Goal: Information Seeking & Learning: Learn about a topic

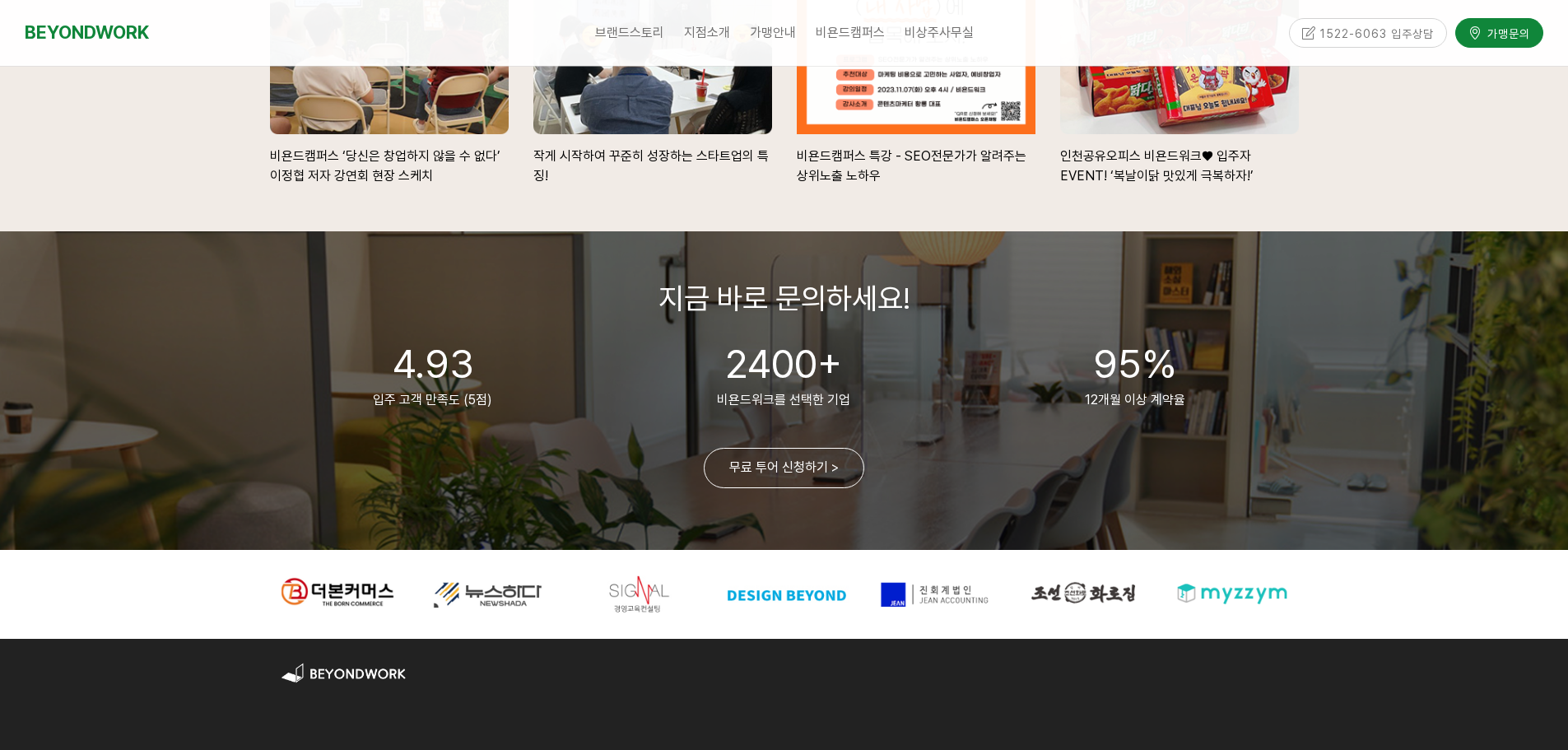
scroll to position [3994, 0]
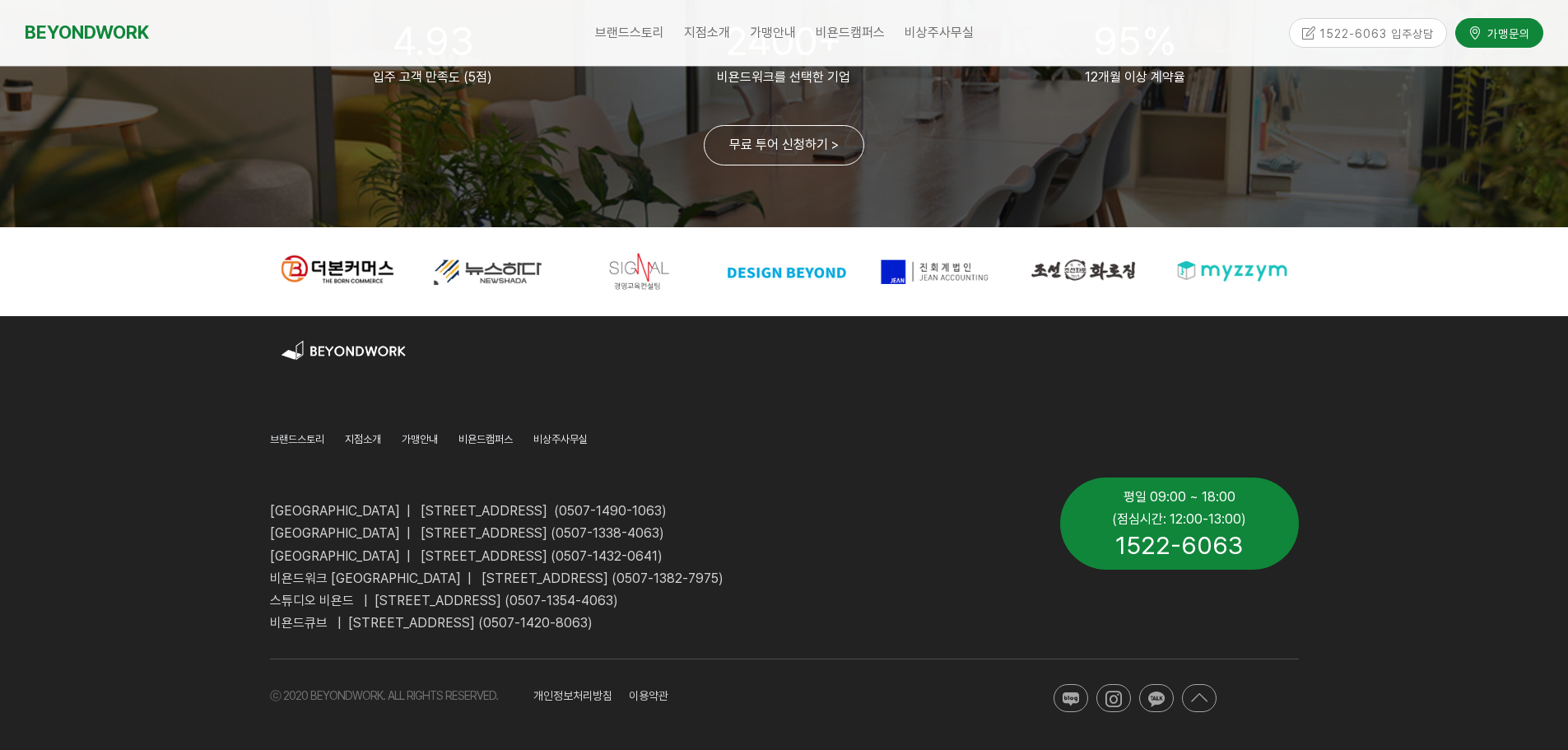
click at [593, 698] on span "개인정보처리방침 이용약관" at bounding box center [601, 695] width 135 height 13
click at [633, 697] on span "개인정보처리방침 이용약관" at bounding box center [601, 695] width 135 height 13
drag, startPoint x: 541, startPoint y: 693, endPoint x: 714, endPoint y: 713, distance: 174.2
click at [714, 713] on div "개인정보처리방침 이용약관" at bounding box center [741, 694] width 439 height 47
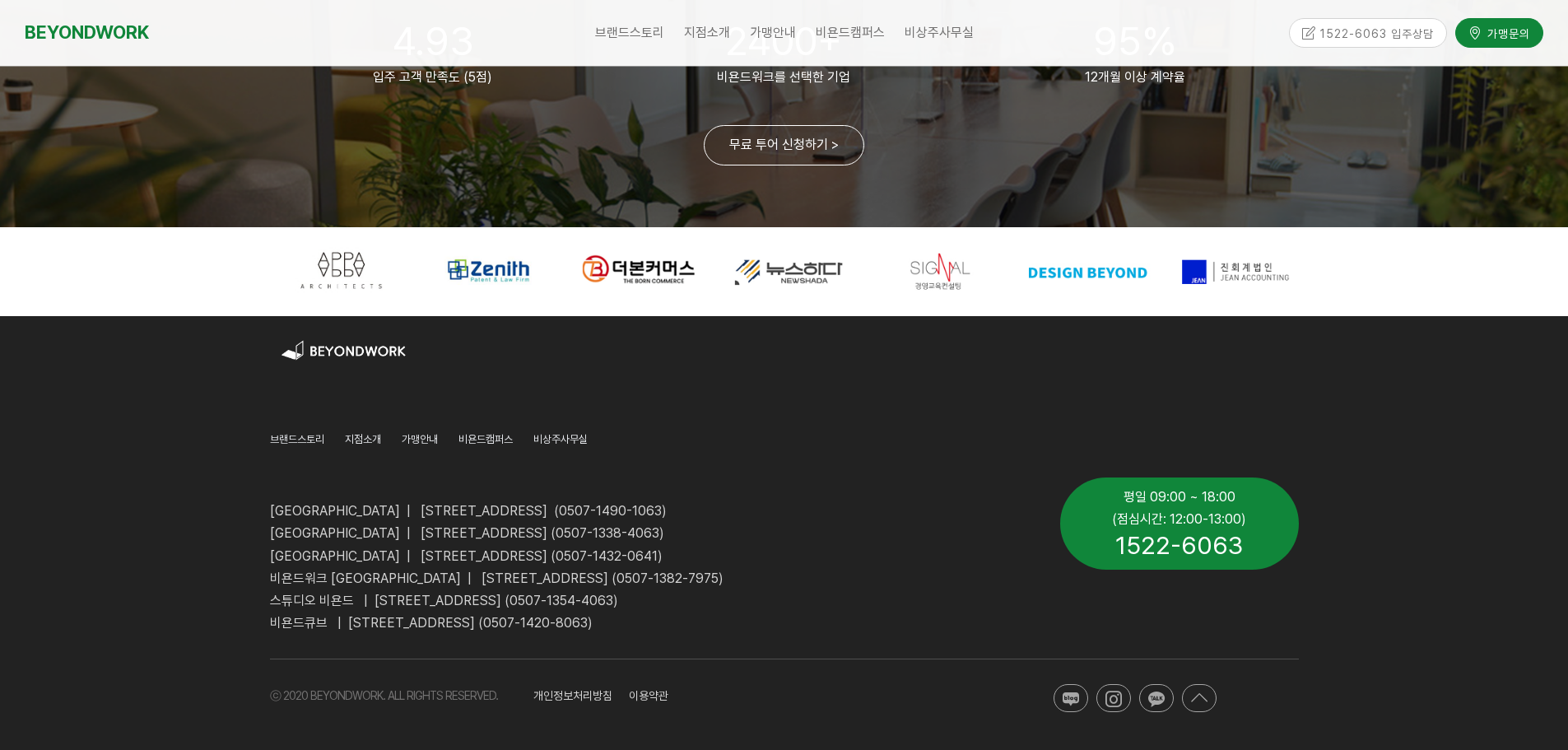
drag, startPoint x: 881, startPoint y: 271, endPoint x: 923, endPoint y: 271, distance: 42.0
click at [923, 271] on div at bounding box center [937, 271] width 137 height 52
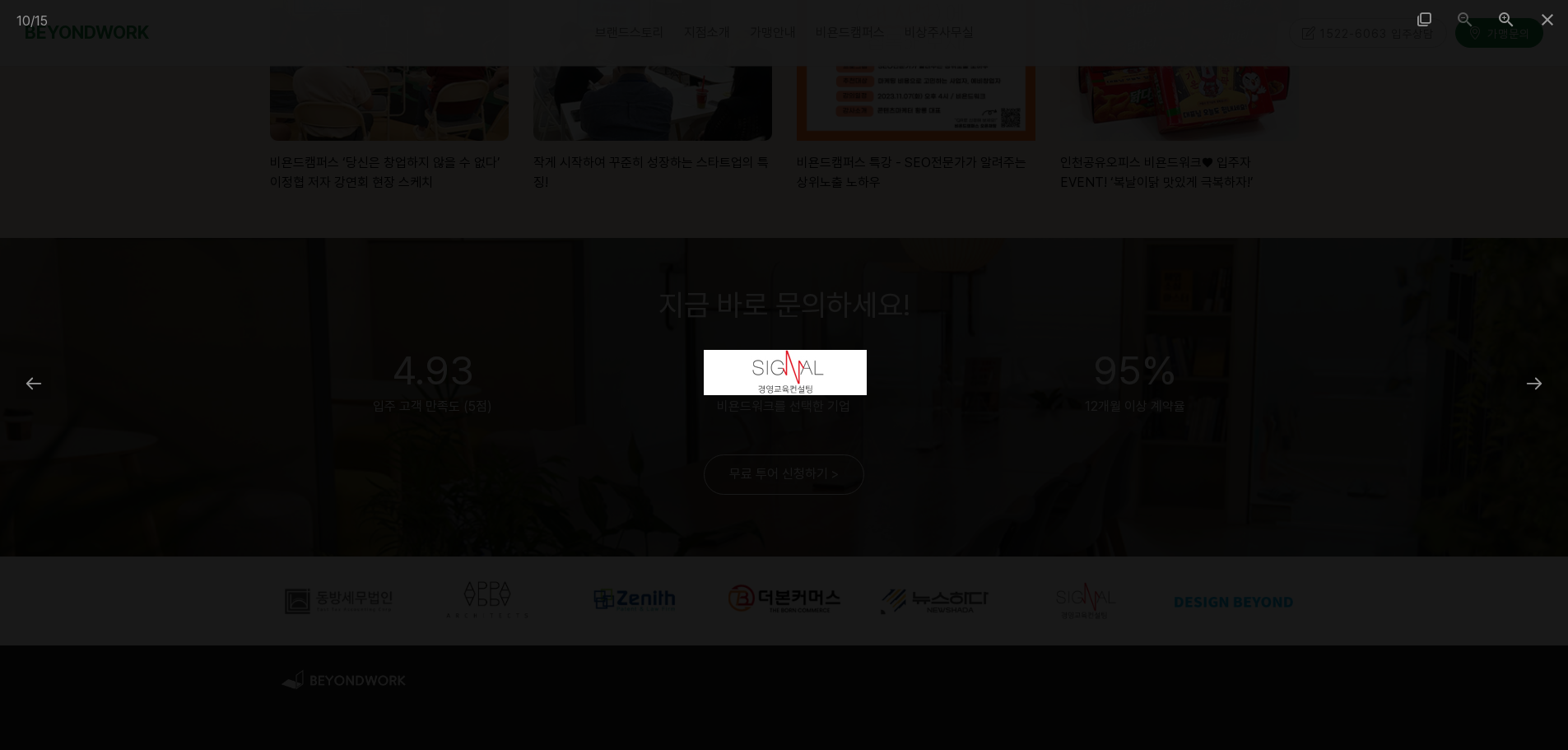
click at [425, 397] on div at bounding box center [784, 375] width 1568 height 750
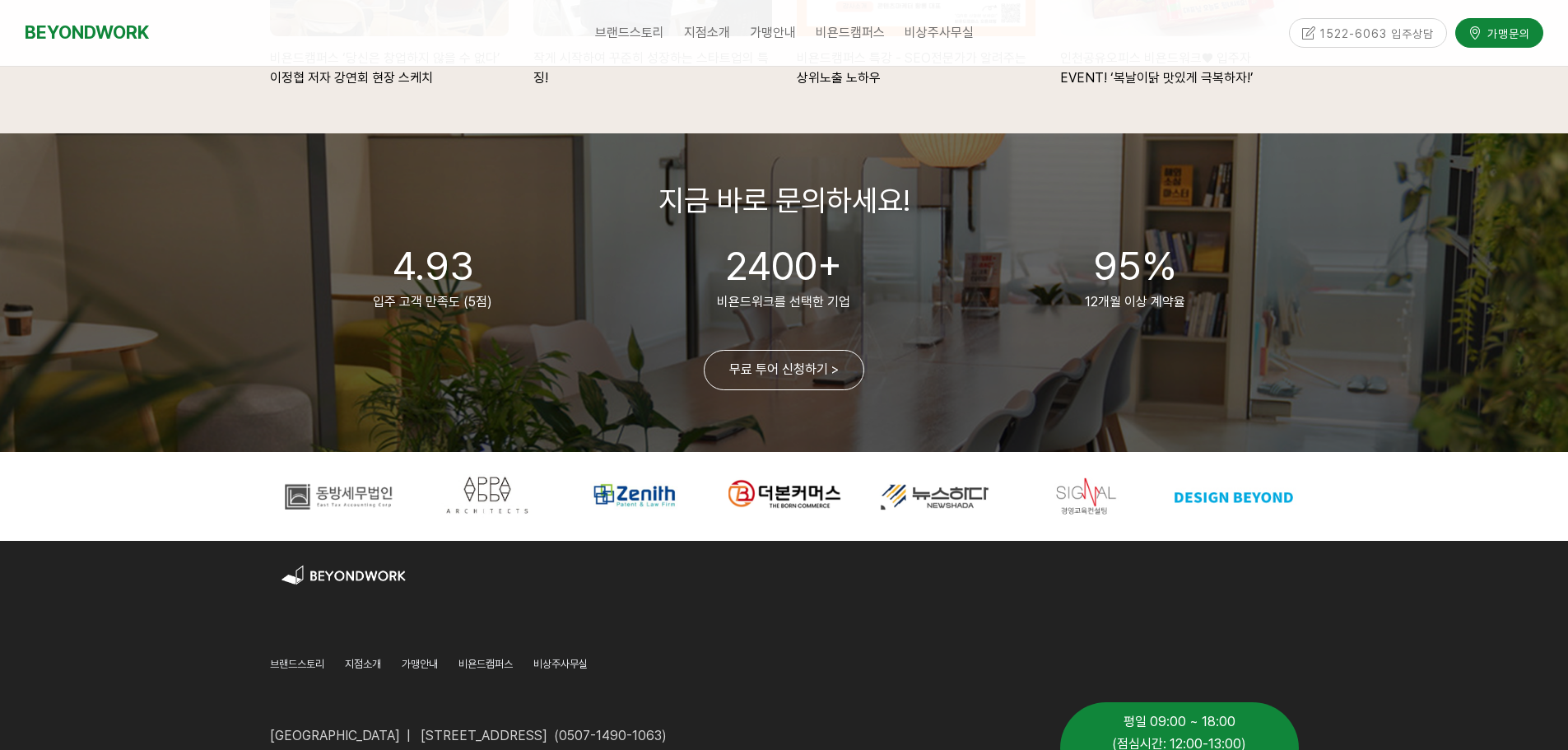
scroll to position [3665, 0]
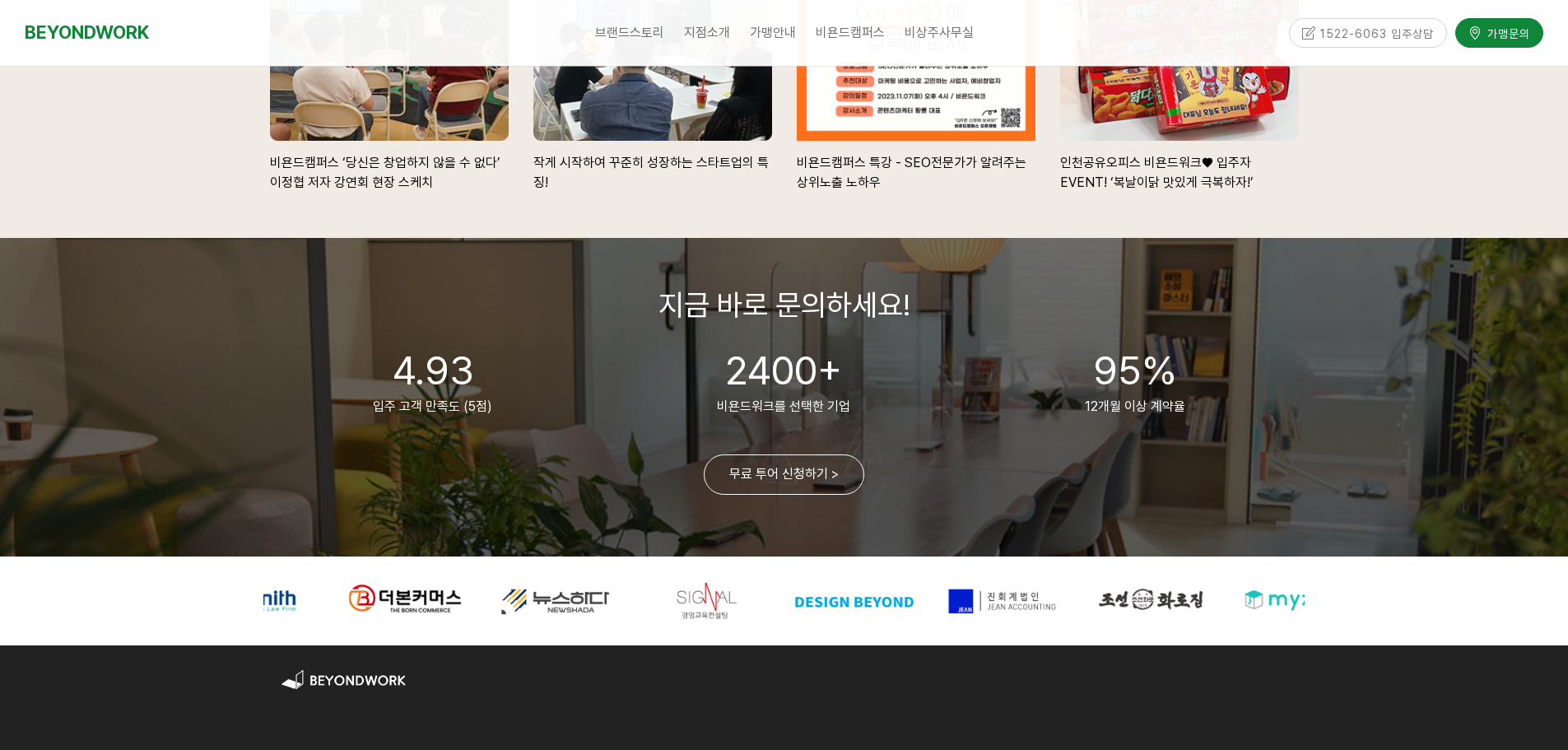
drag, startPoint x: 905, startPoint y: 616, endPoint x: 654, endPoint y: 645, distance: 252.7
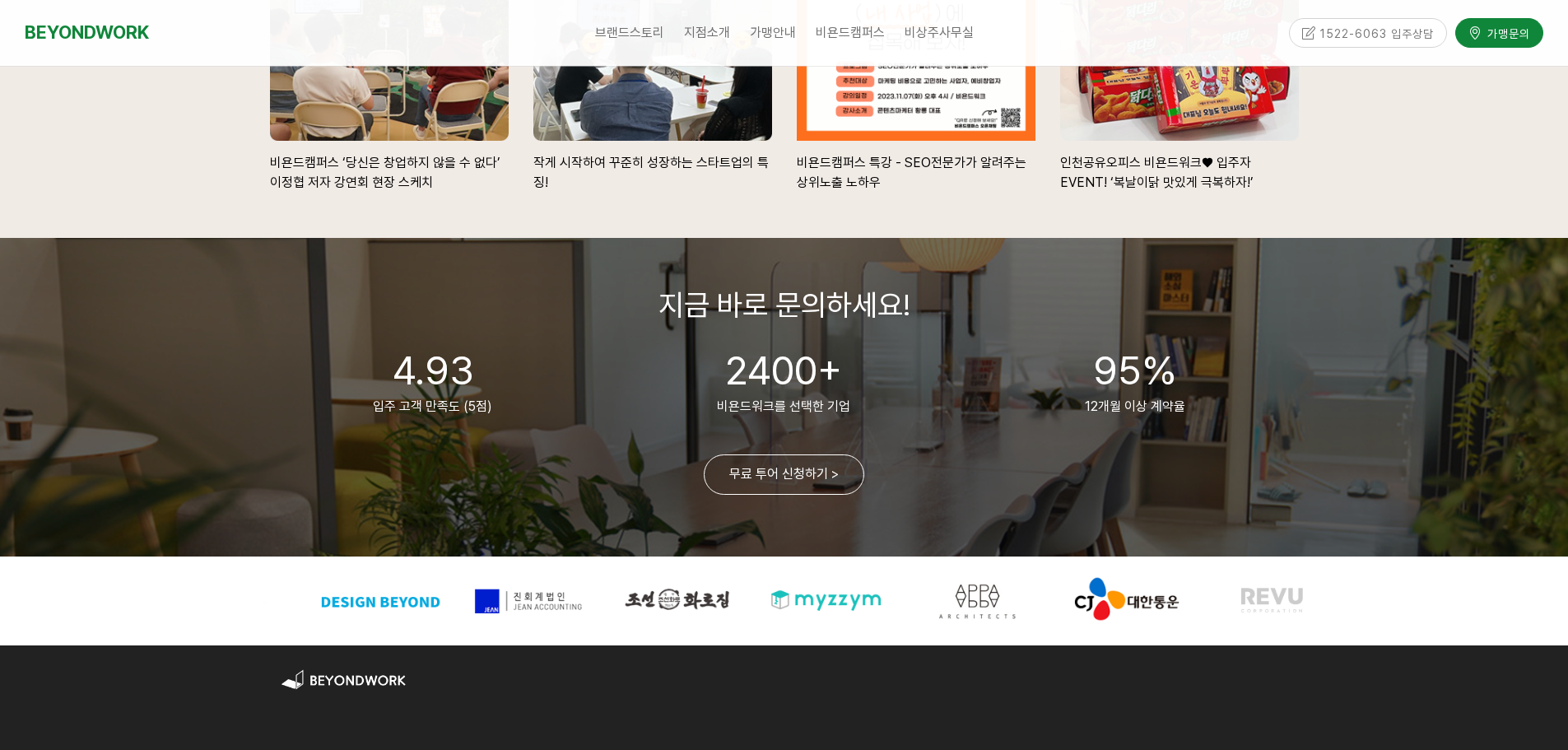
drag, startPoint x: 723, startPoint y: 617, endPoint x: 442, endPoint y: 640, distance: 281.9
click at [442, 640] on div at bounding box center [784, 601] width 1053 height 88
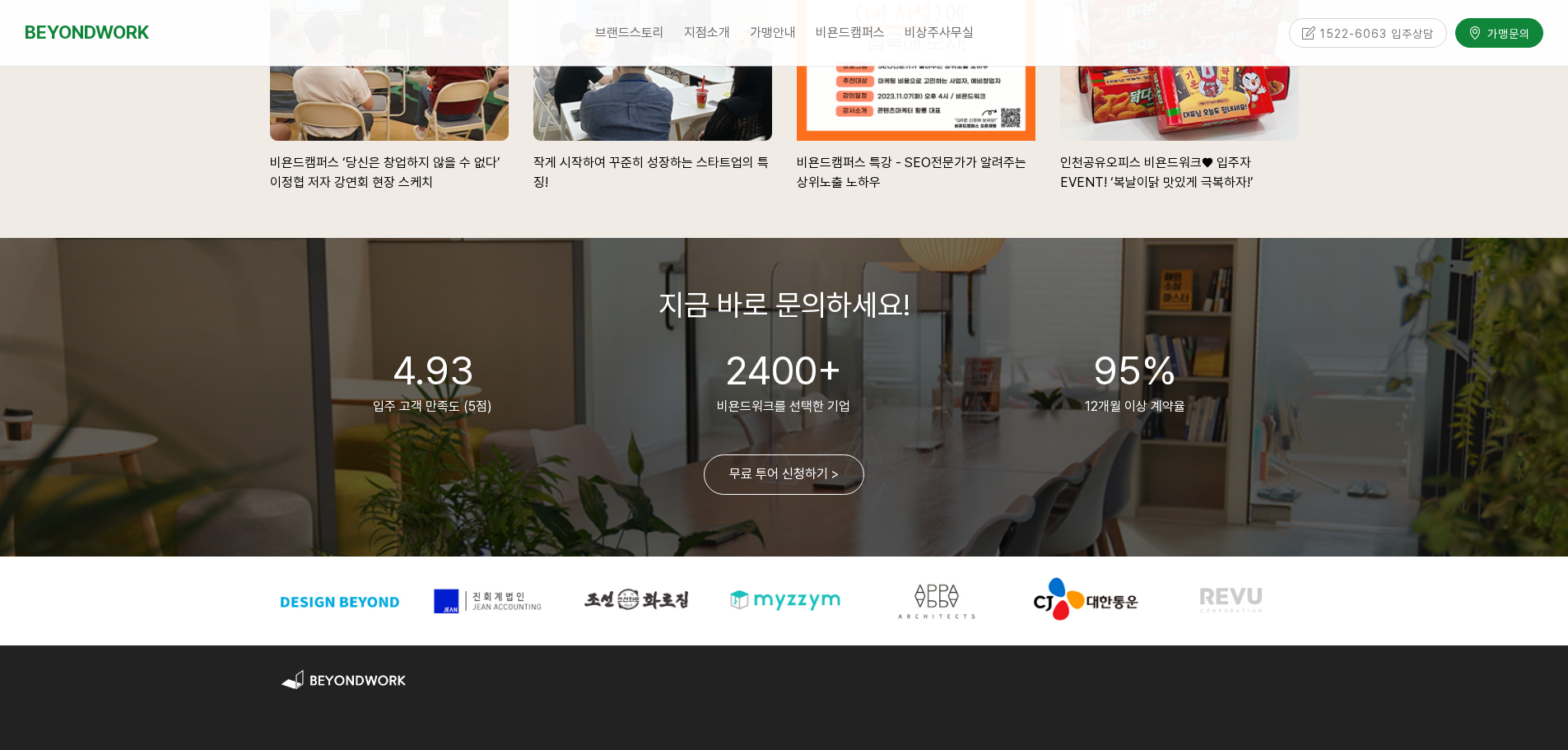
click at [396, 609] on div at bounding box center [339, 600] width 137 height 52
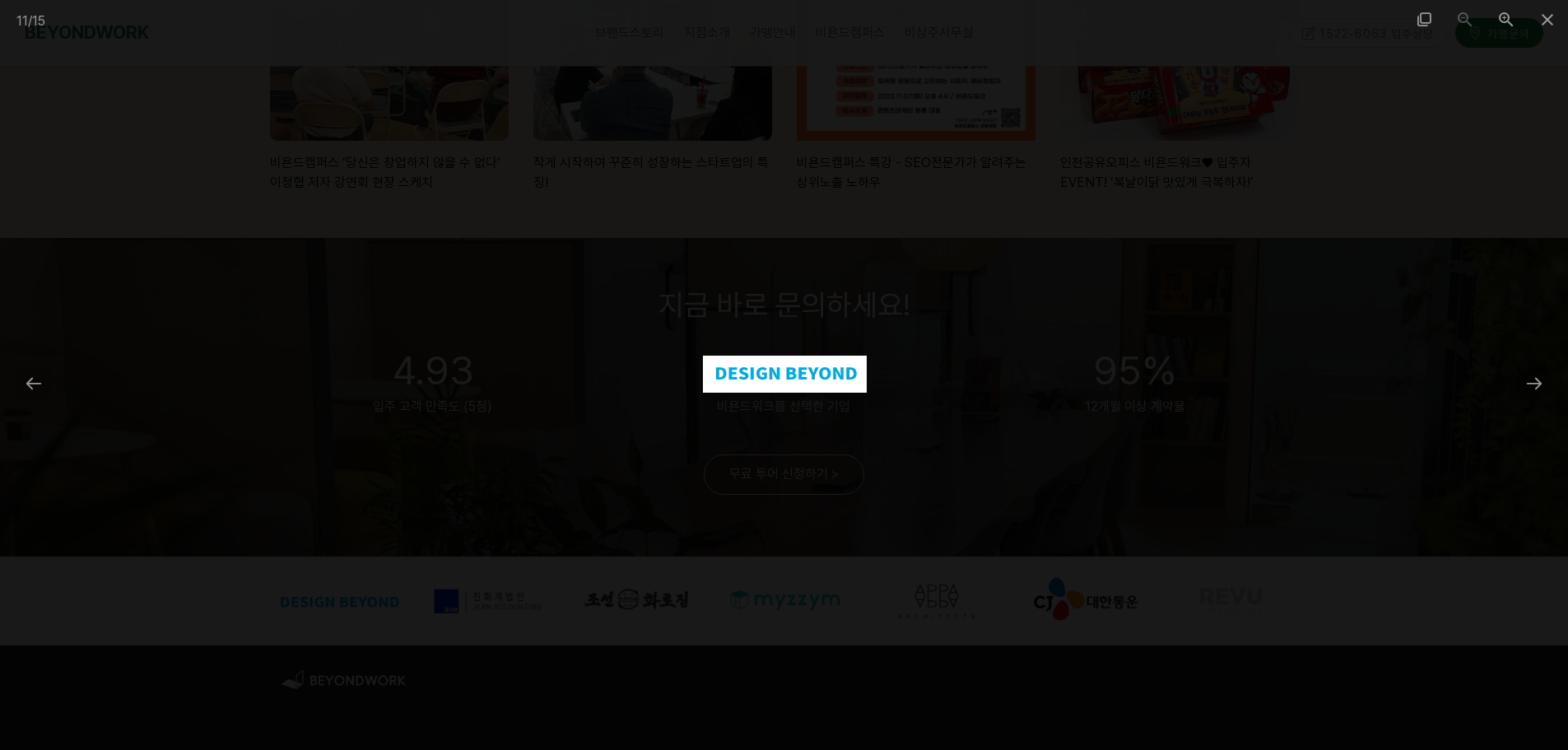
click at [553, 614] on div at bounding box center [784, 375] width 1568 height 750
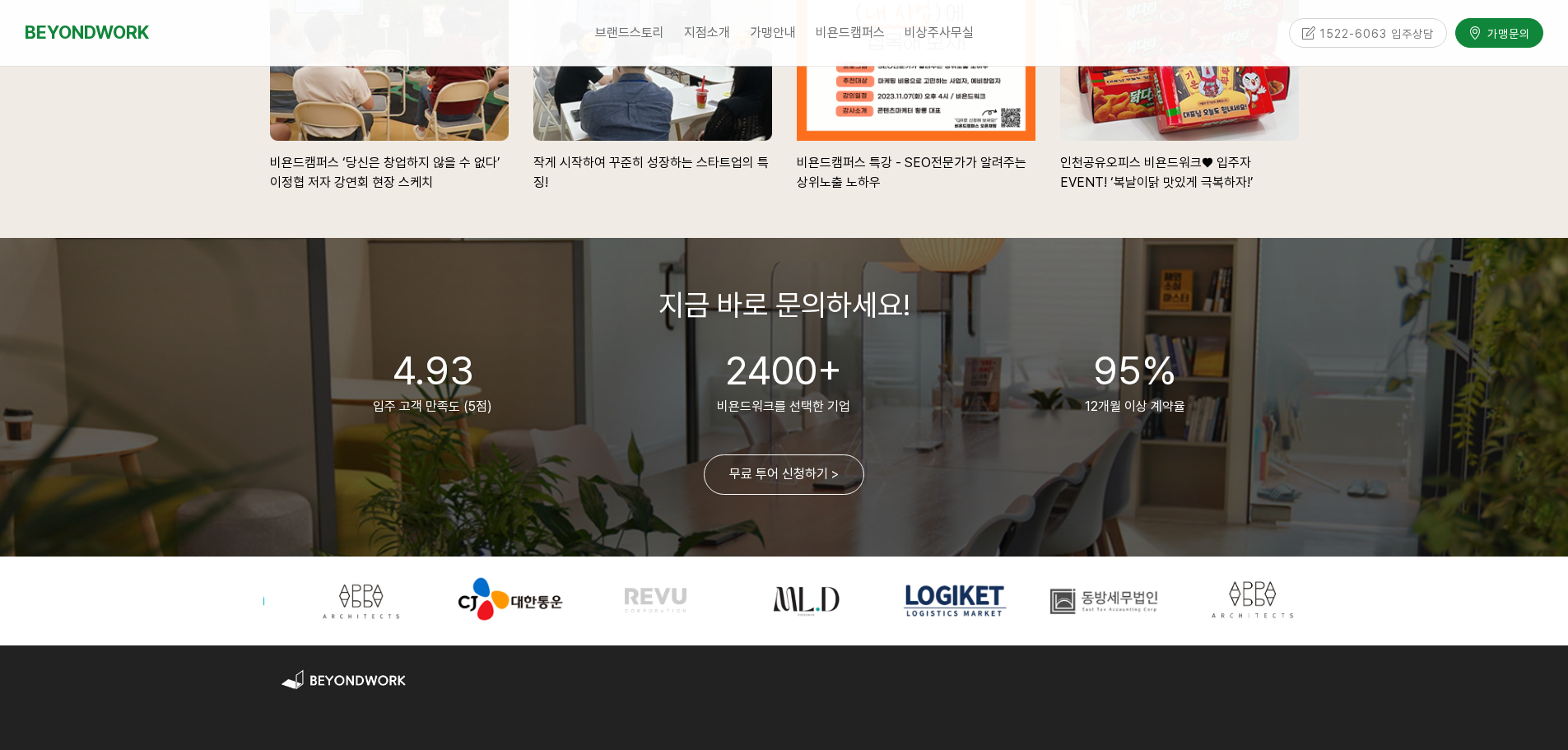
drag, startPoint x: 978, startPoint y: 608, endPoint x: 368, endPoint y: 634, distance: 610.6
click at [368, 634] on div at bounding box center [784, 601] width 1053 height 88
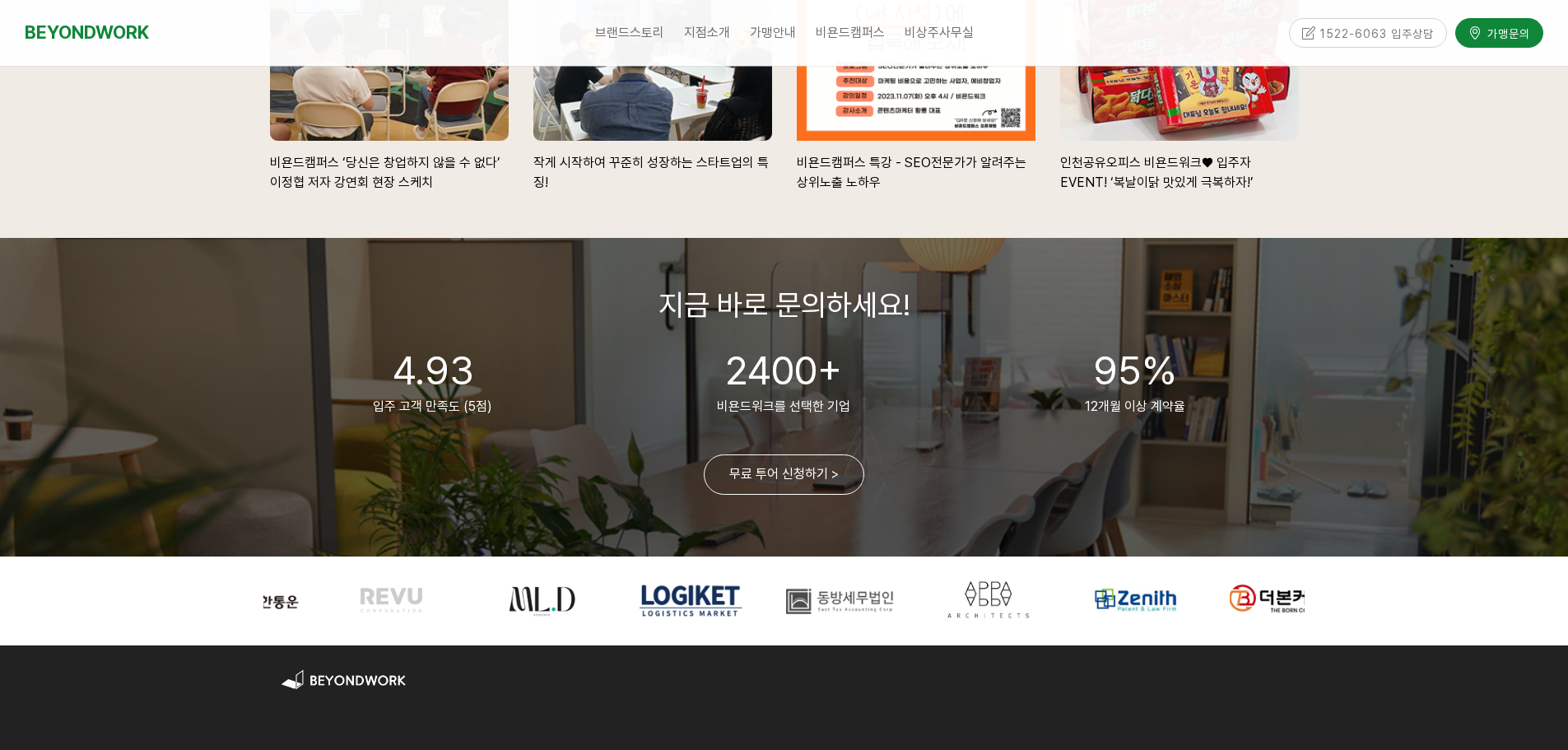
drag, startPoint x: 1075, startPoint y: 608, endPoint x: 1174, endPoint y: 605, distance: 99.0
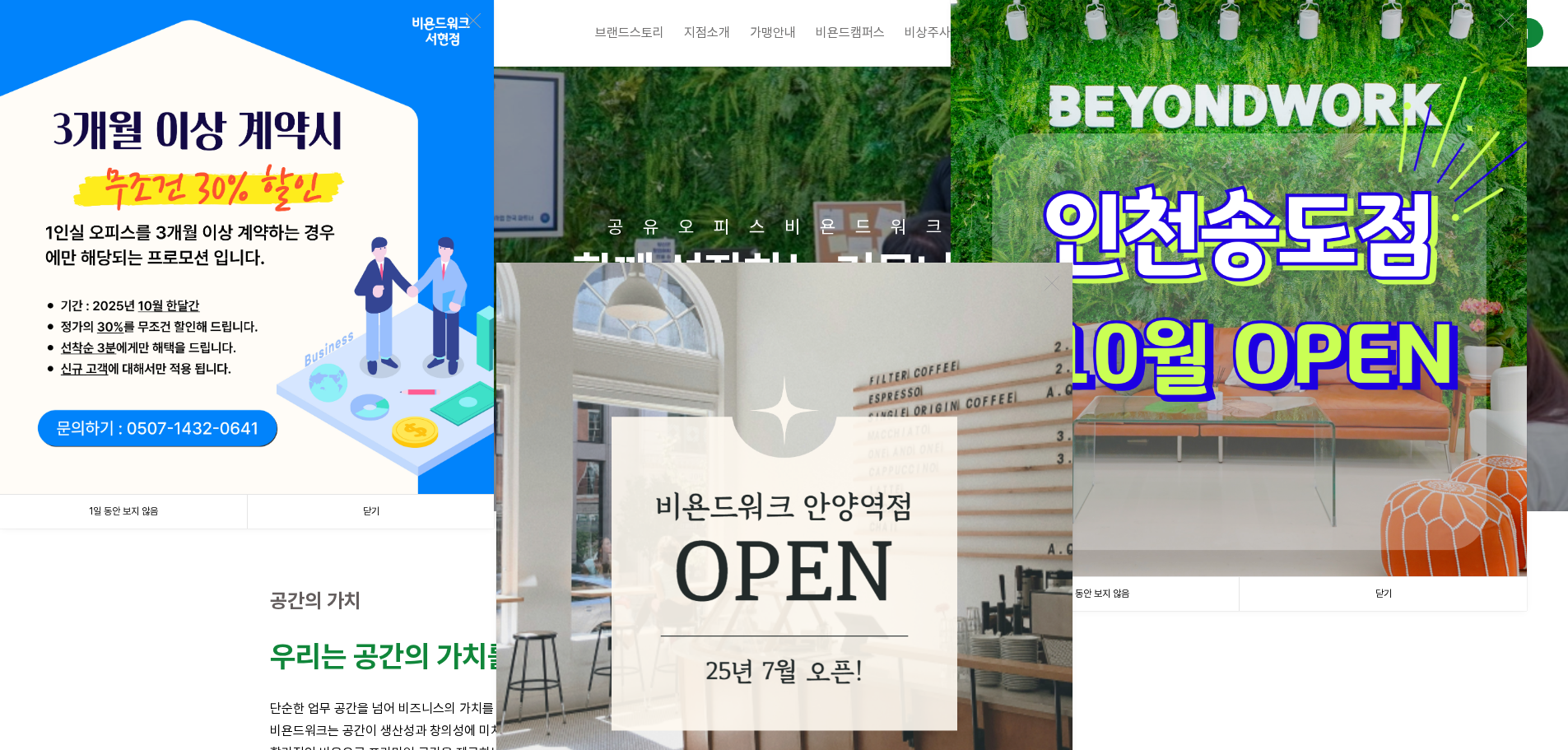
click at [133, 499] on link "1일 동안 보지 않음" at bounding box center [123, 511] width 247 height 34
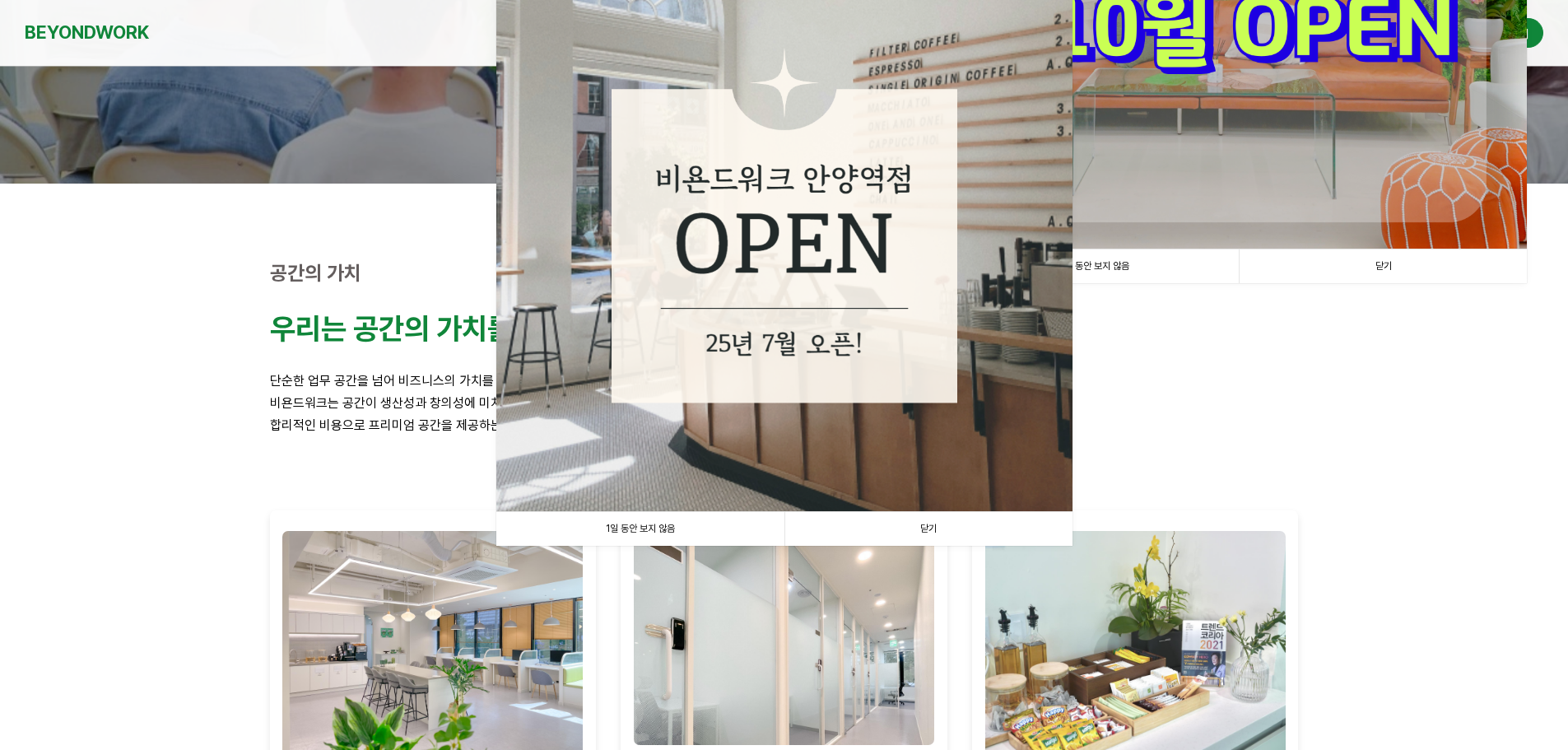
scroll to position [329, 0]
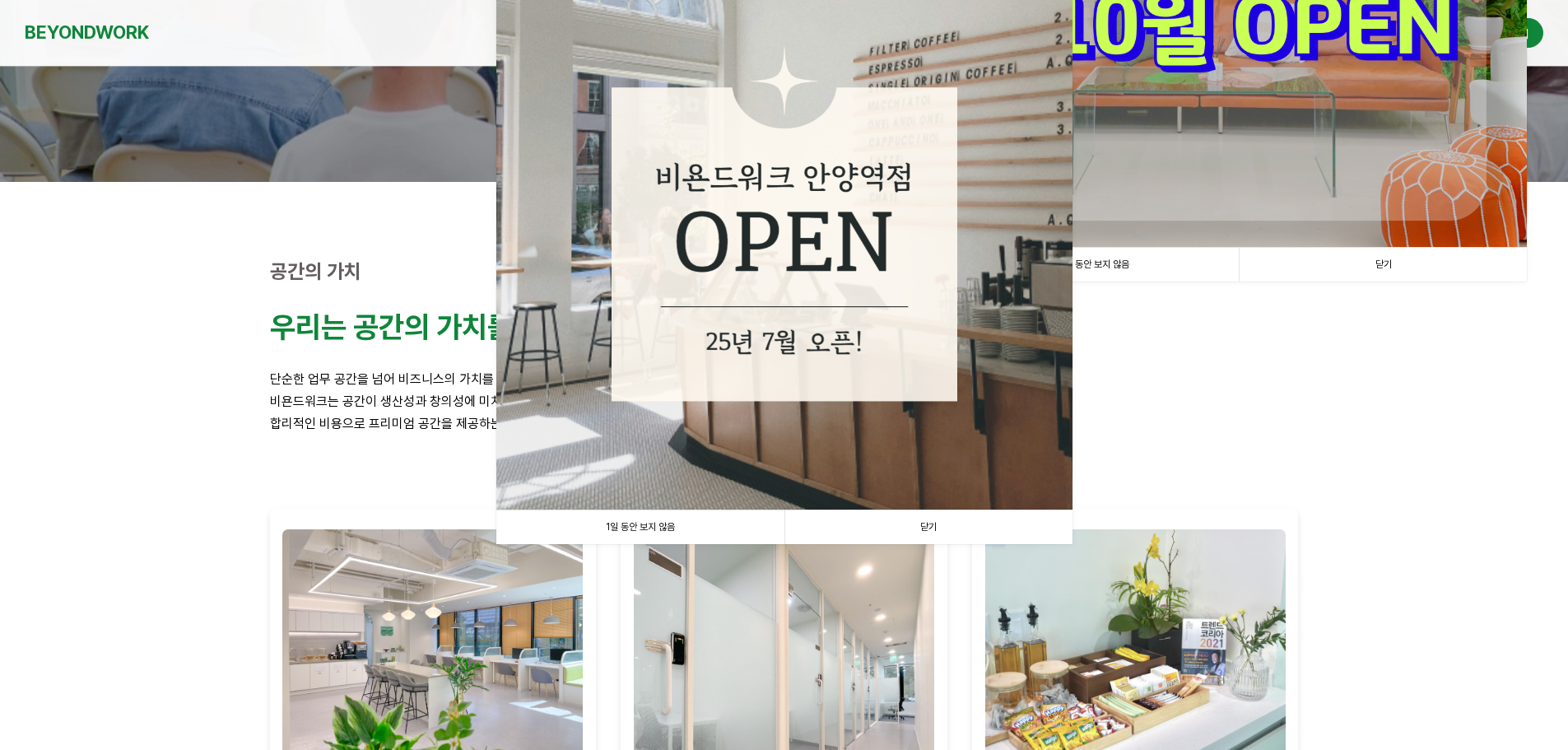
click at [743, 534] on link "1일 동안 보지 않음" at bounding box center [641, 527] width 289 height 34
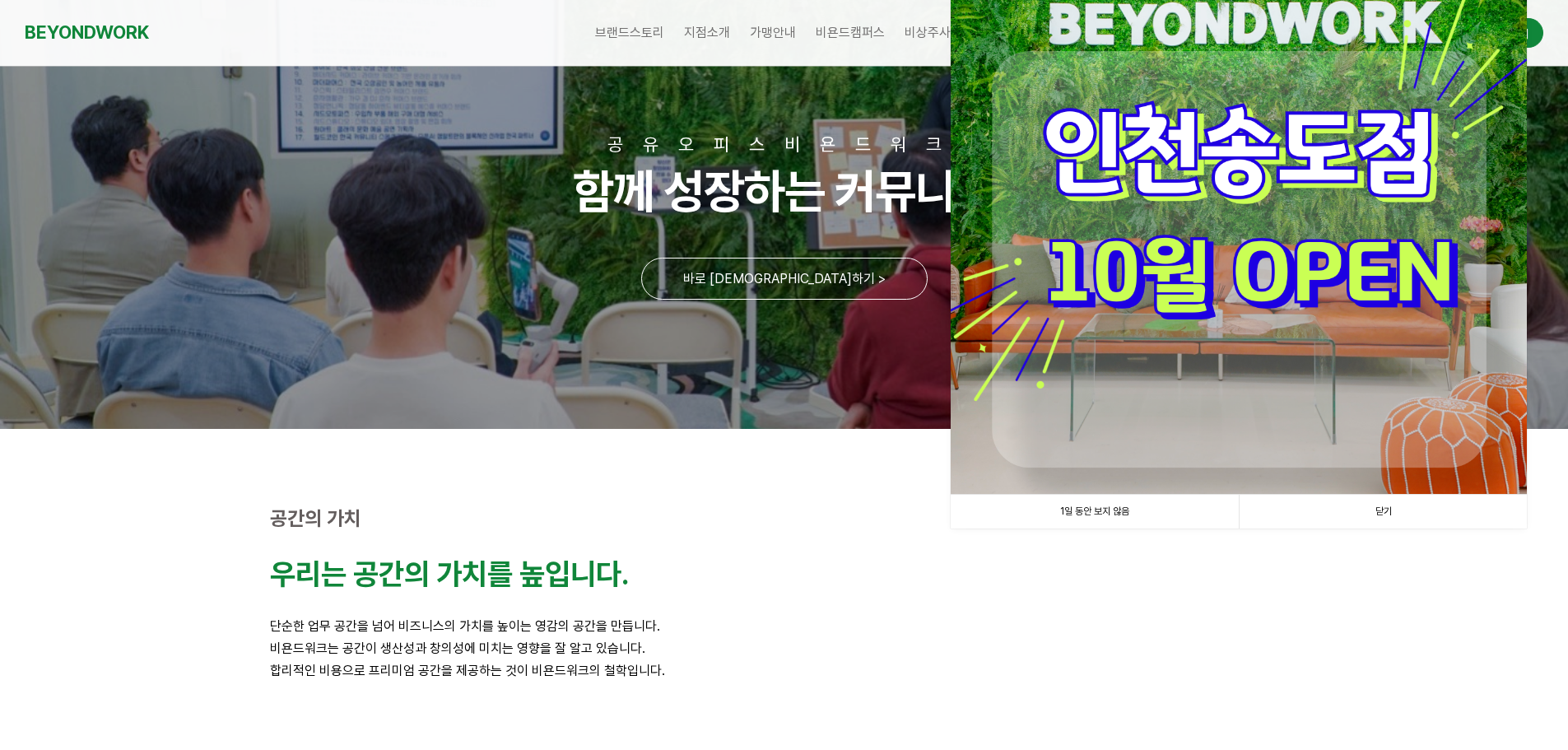
click at [1053, 506] on link "1일 동안 보지 않음" at bounding box center [1096, 511] width 289 height 34
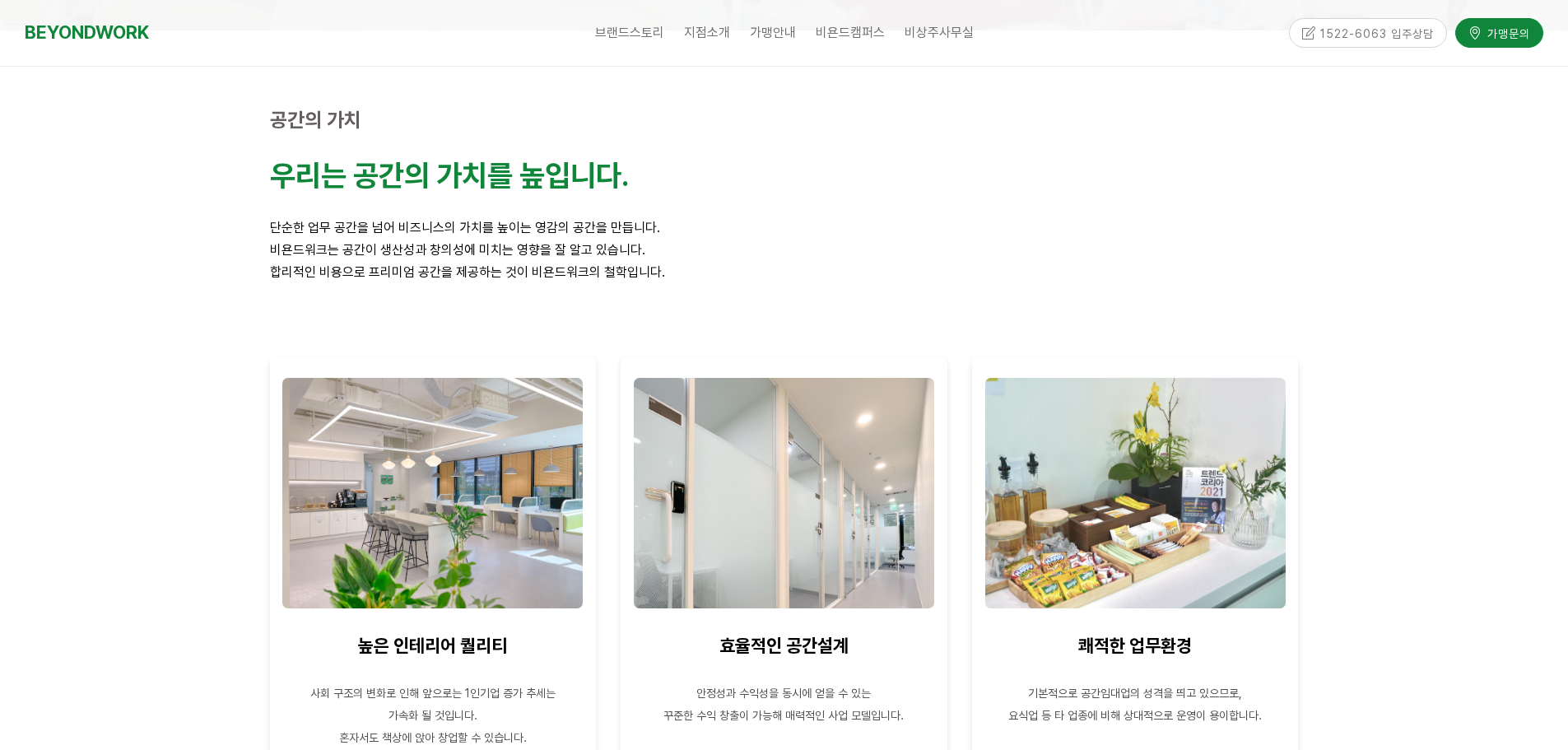
scroll to position [0, 0]
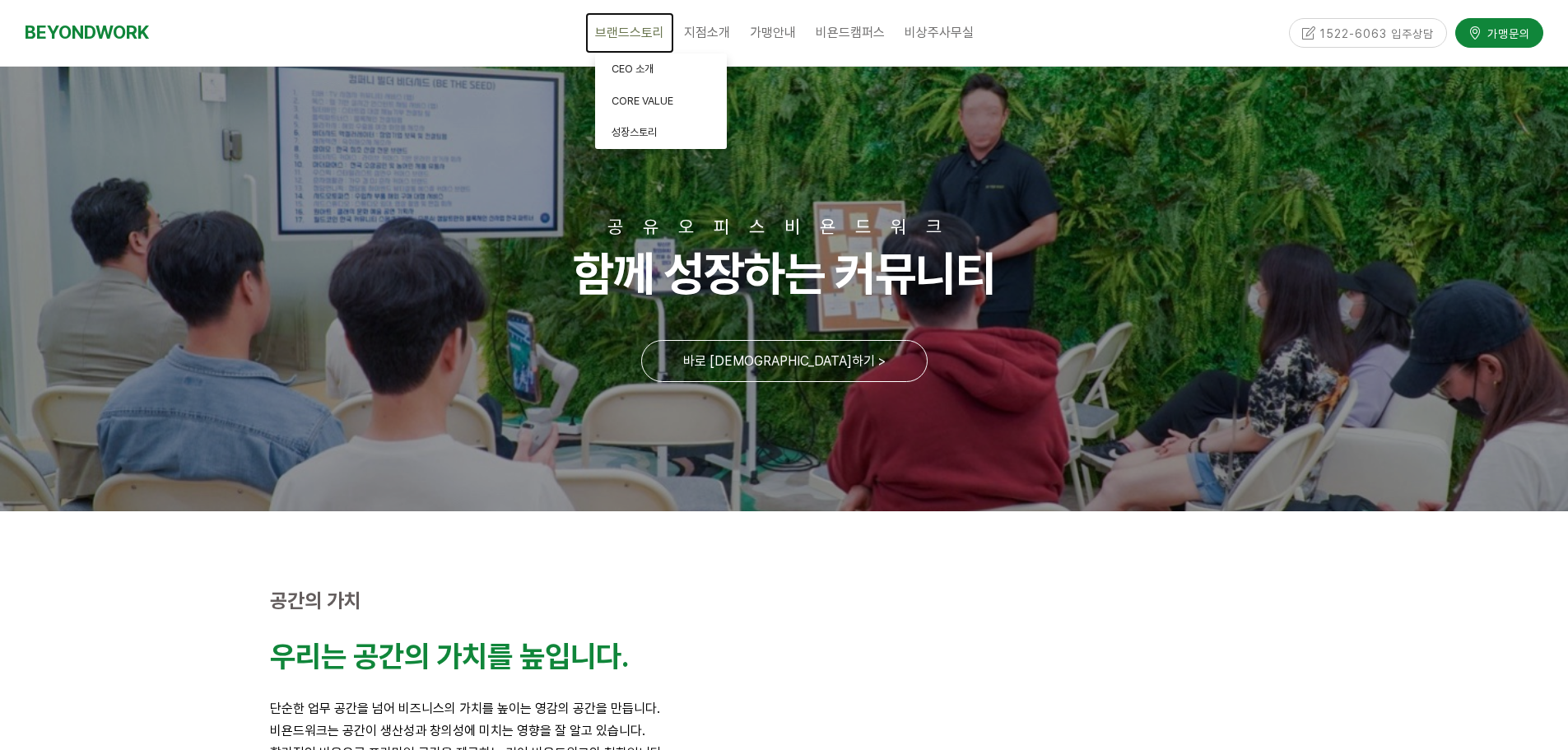
click at [609, 44] on link "브랜드스토리" at bounding box center [630, 33] width 89 height 41
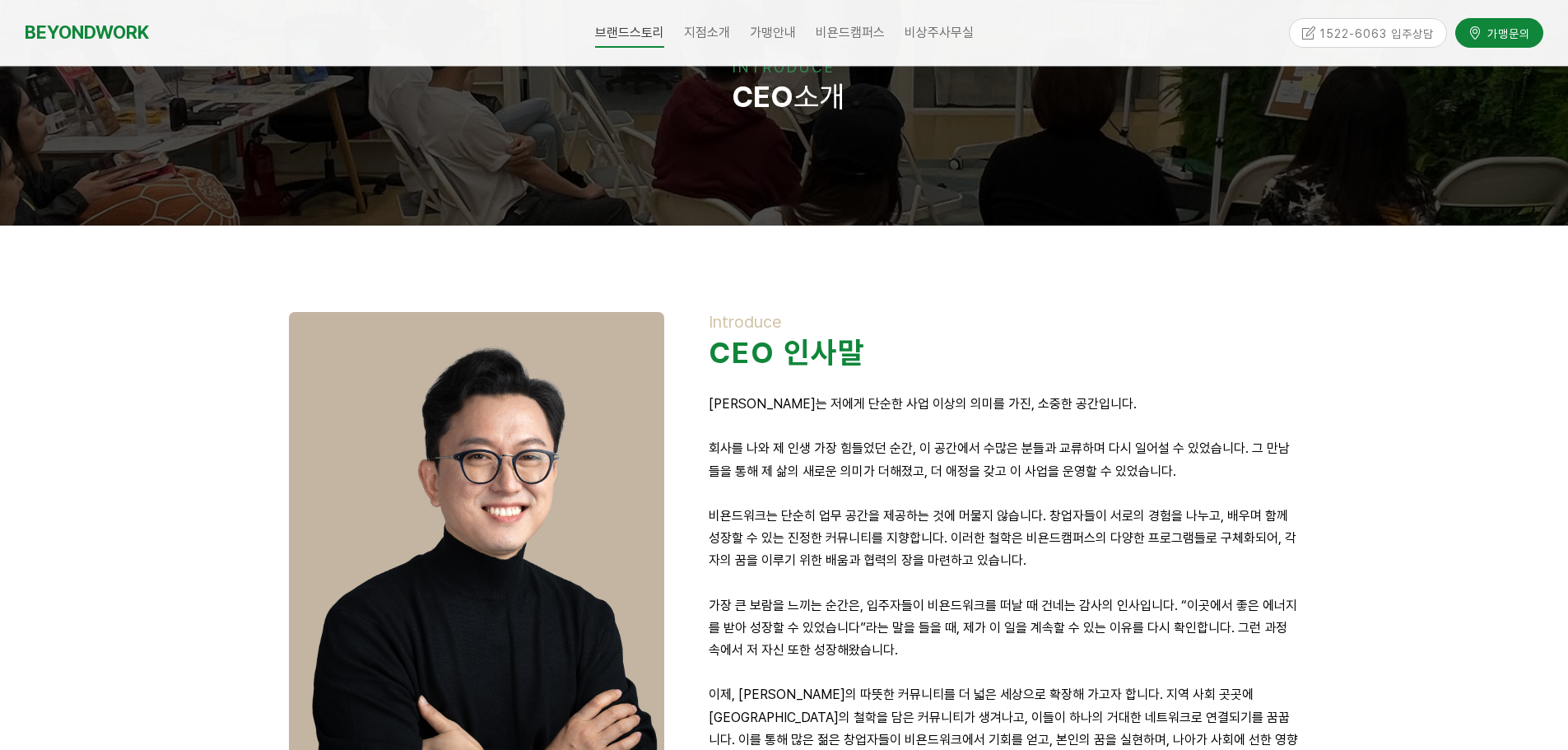
scroll to position [329, 0]
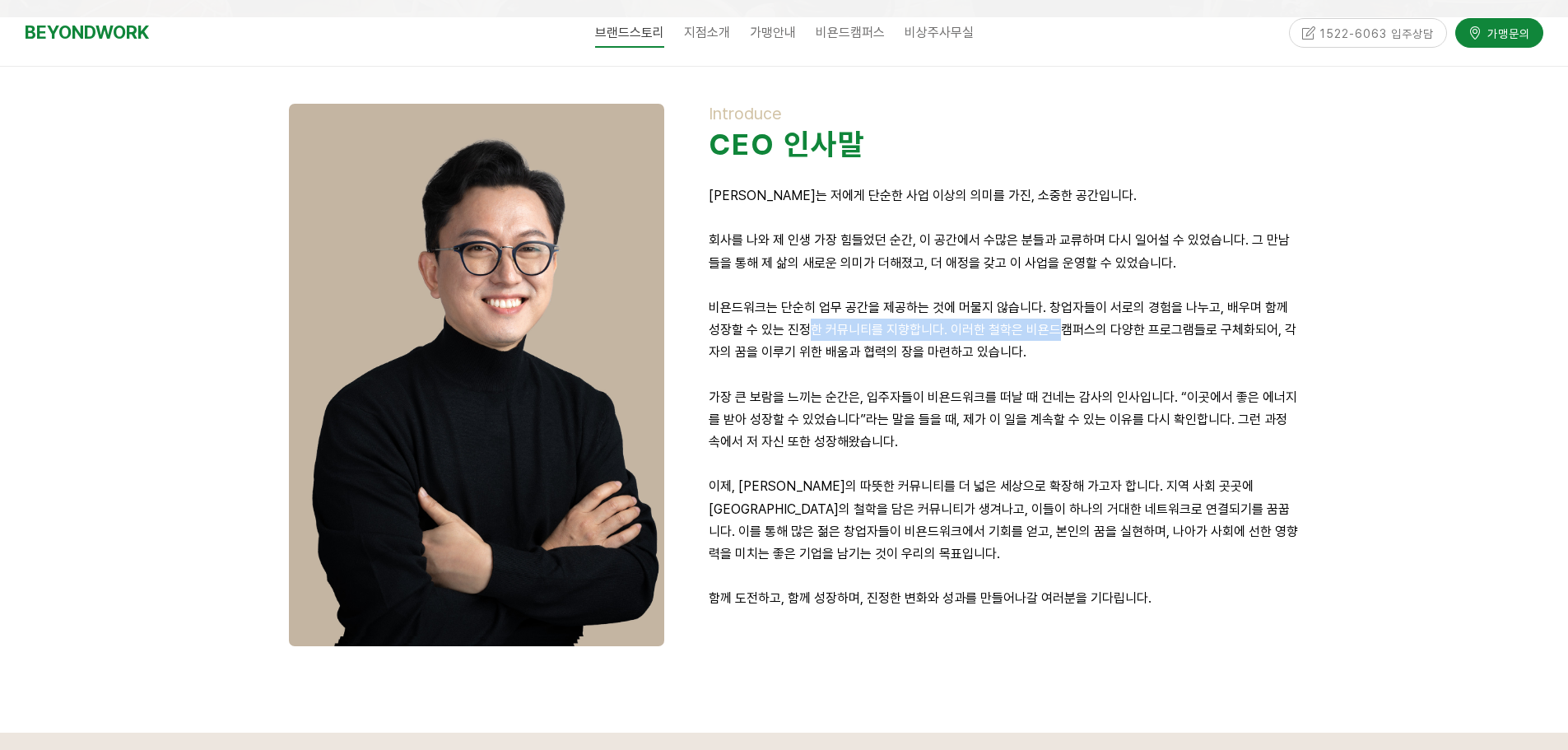
drag, startPoint x: 802, startPoint y: 332, endPoint x: 1184, endPoint y: 336, distance: 382.0
click at [1076, 338] on p "비욘드워크는 단순히 업무 공간을 제공하는 것에 머물지 않습니다. 창업자들이 서로의 경험을 나누고, 배우며 함께 성장할 수 있는 진정한 커뮤니티…" at bounding box center [1004, 330] width 591 height 67
click at [1192, 334] on p "비욘드워크는 단순히 업무 공간을 제공하는 것에 머물지 않습니다. 창업자들이 서로의 경험을 나누고, 배우며 함께 성장할 수 있는 진정한 커뮤니티…" at bounding box center [1004, 330] width 591 height 67
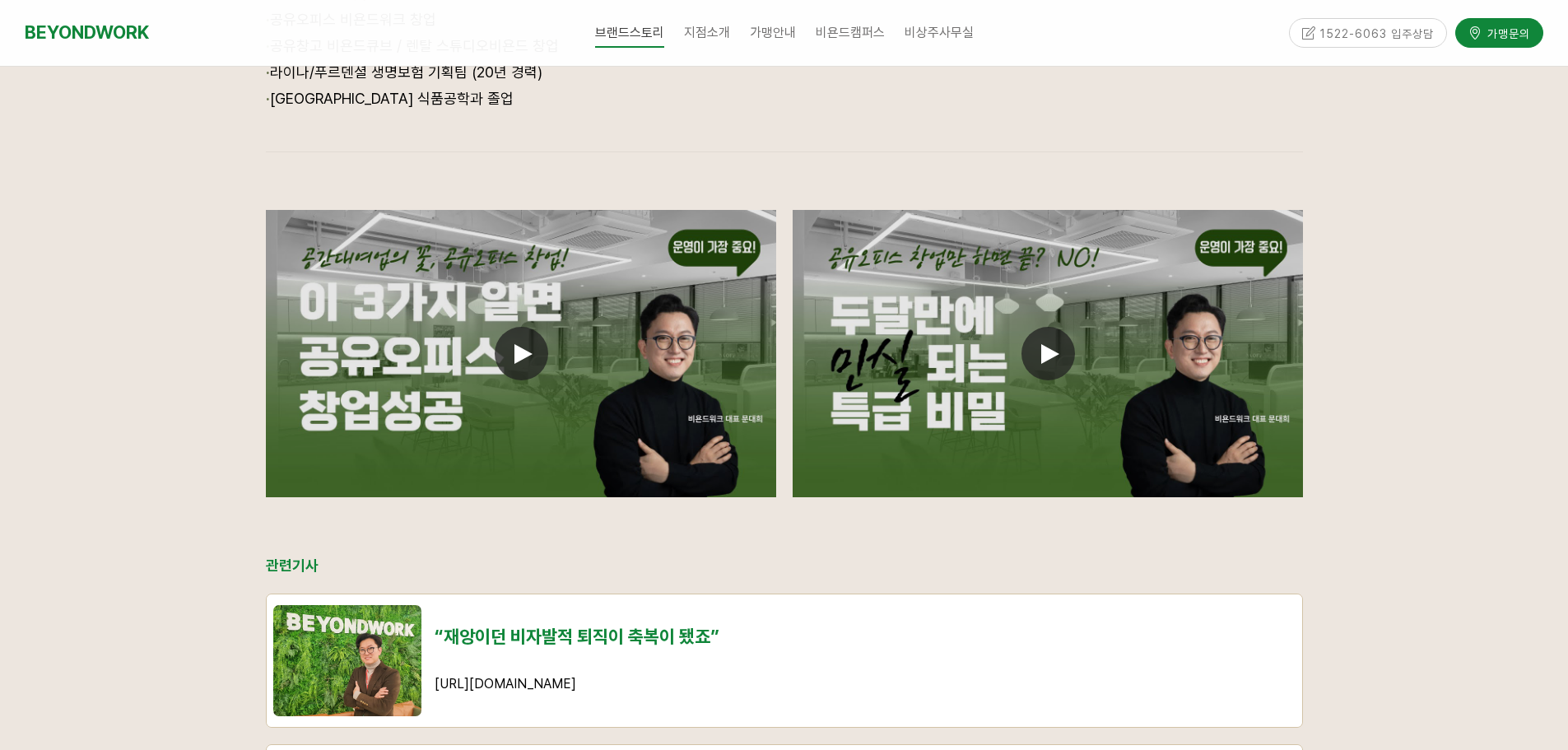
scroll to position [1235, 0]
click at [506, 359] on span at bounding box center [521, 353] width 54 height 54
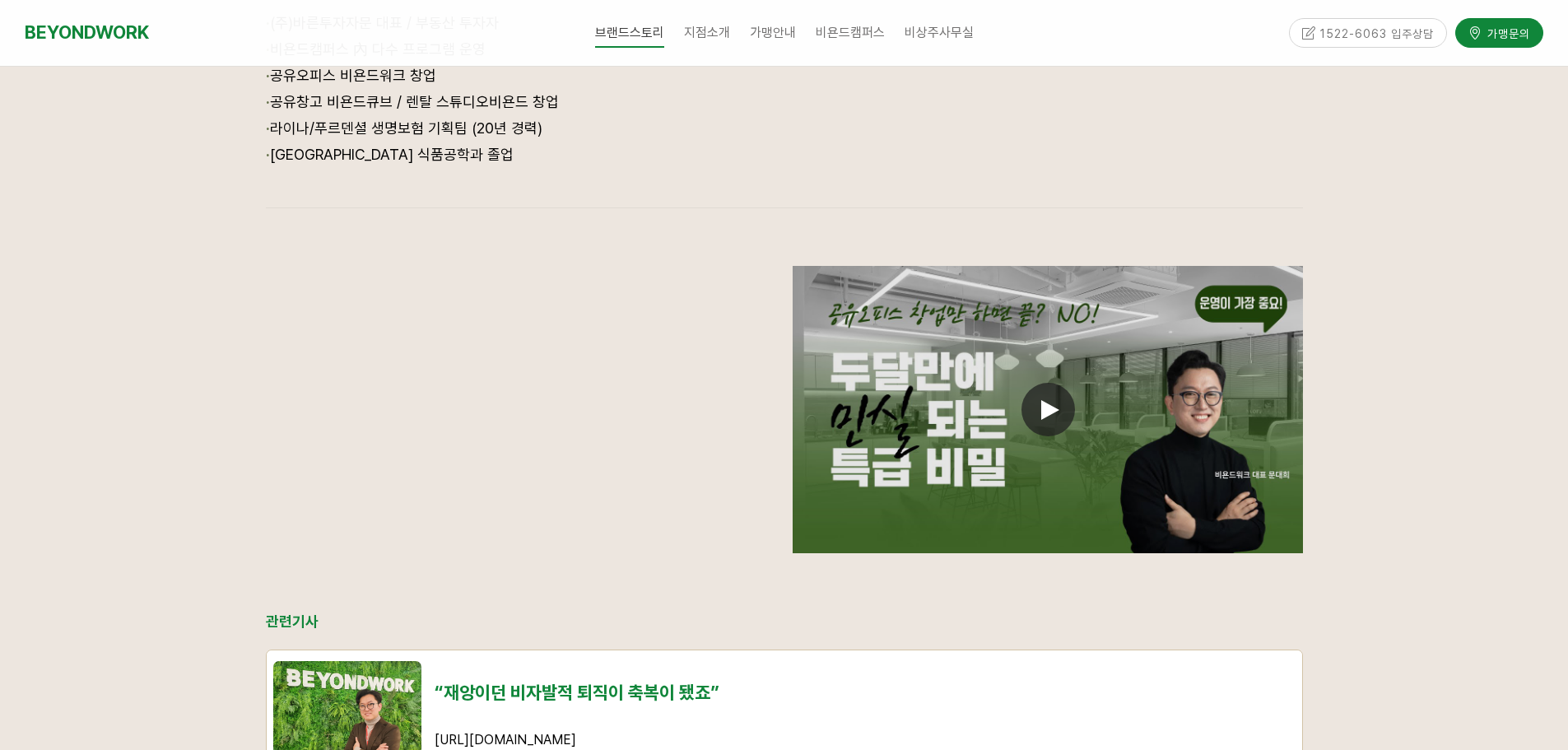
scroll to position [1152, 0]
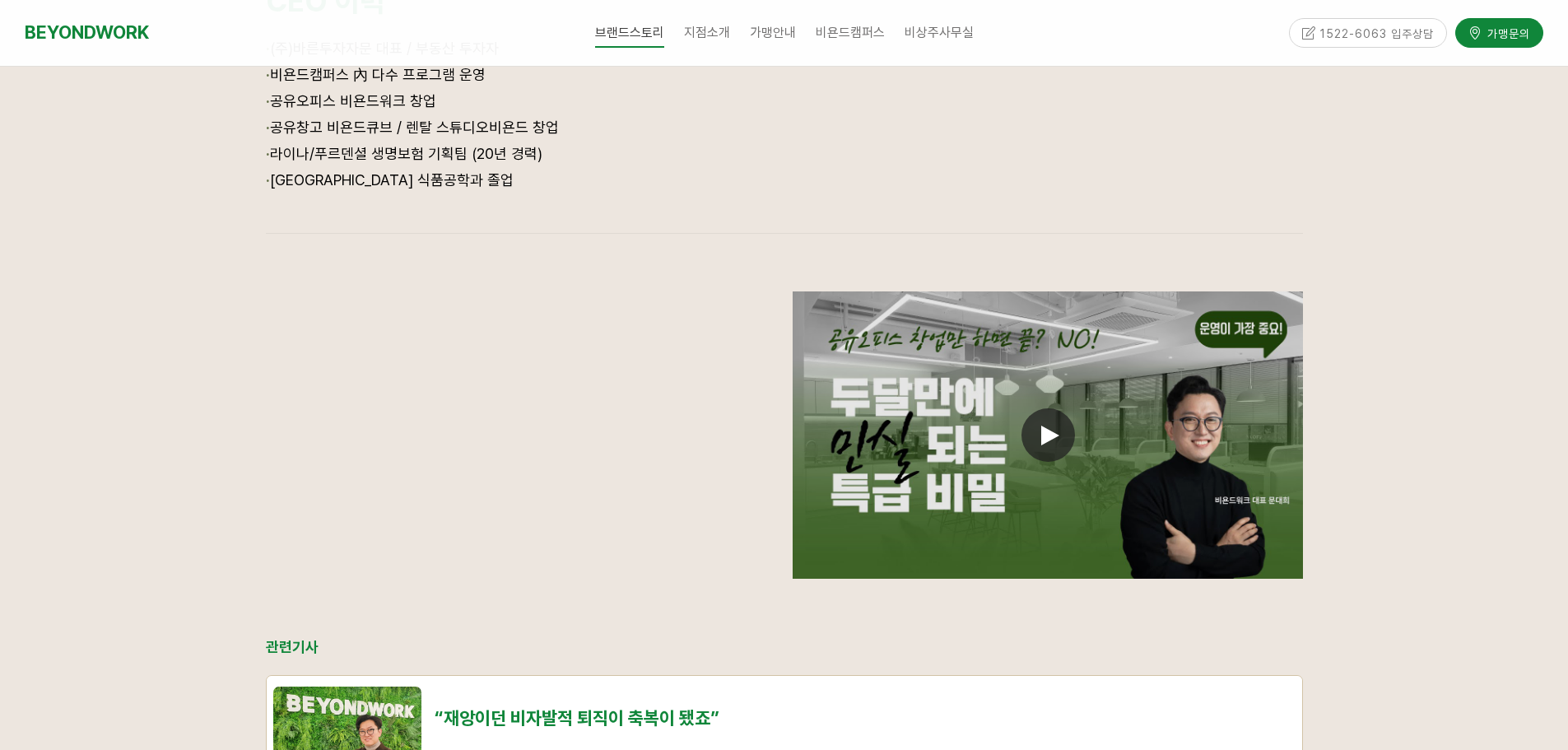
click at [1044, 416] on span at bounding box center [1049, 436] width 54 height 54
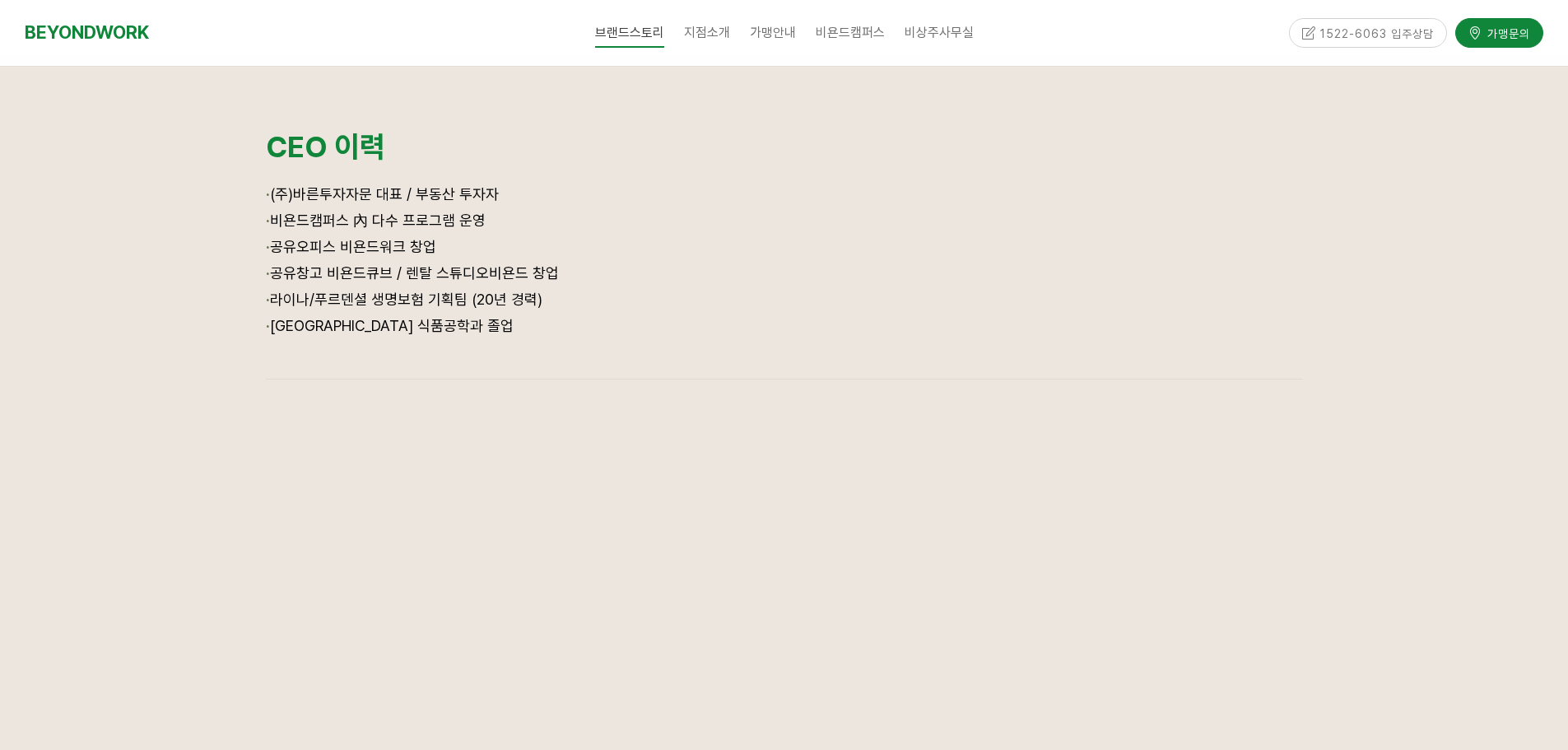
scroll to position [988, 0]
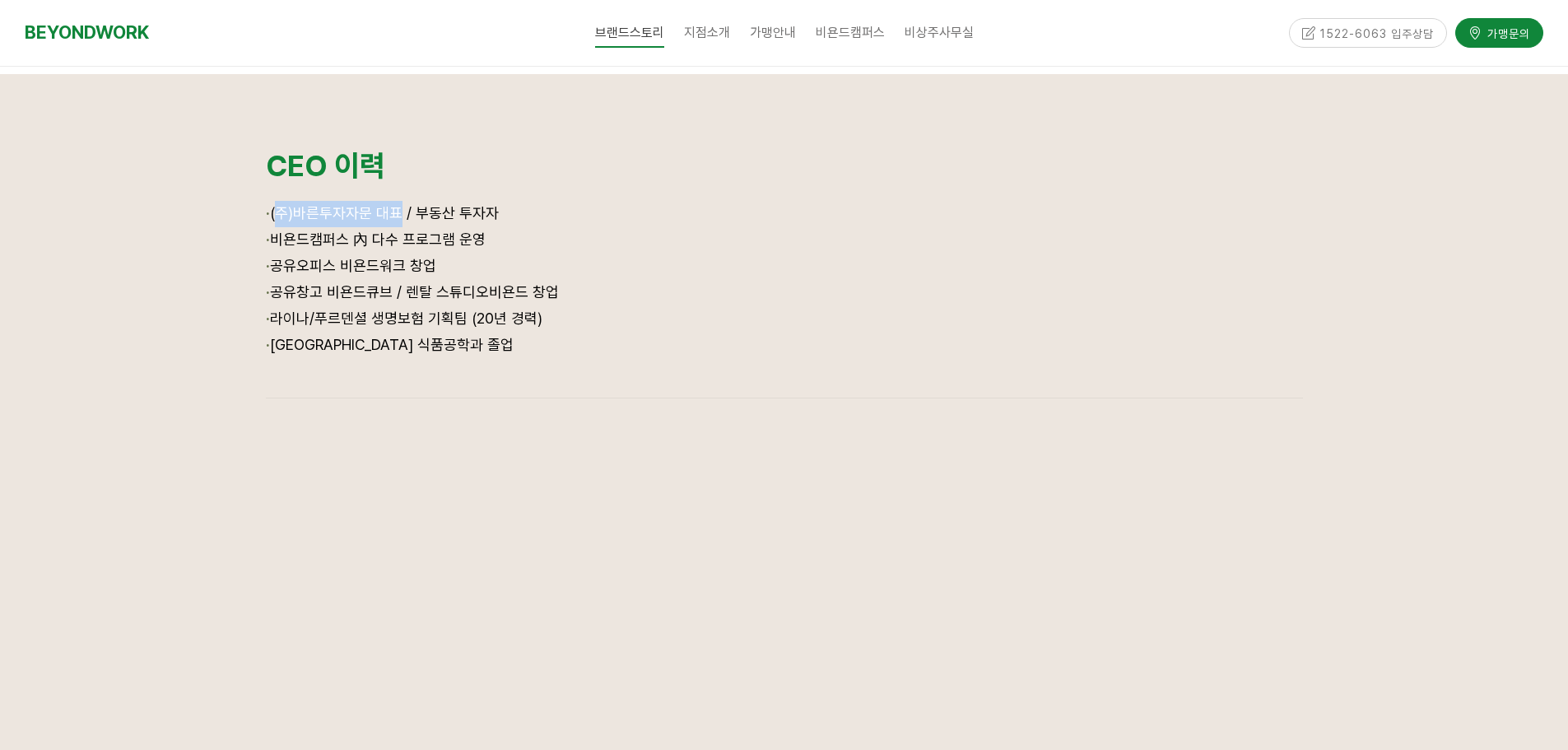
drag, startPoint x: 276, startPoint y: 209, endPoint x: 429, endPoint y: 215, distance: 153.1
click at [421, 215] on span "(주)바른투자자문 대표 / 부동산 투자자" at bounding box center [385, 212] width 229 height 17
click at [429, 215] on span "(주)바른투자자문 대표 / 부동산 투자자" at bounding box center [385, 212] width 229 height 17
click at [696, 223] on p "· (주)바른투자자문 대표 / 부동산 투자자" at bounding box center [784, 213] width 1037 height 26
drag, startPoint x: 380, startPoint y: 253, endPoint x: 474, endPoint y: 249, distance: 94.1
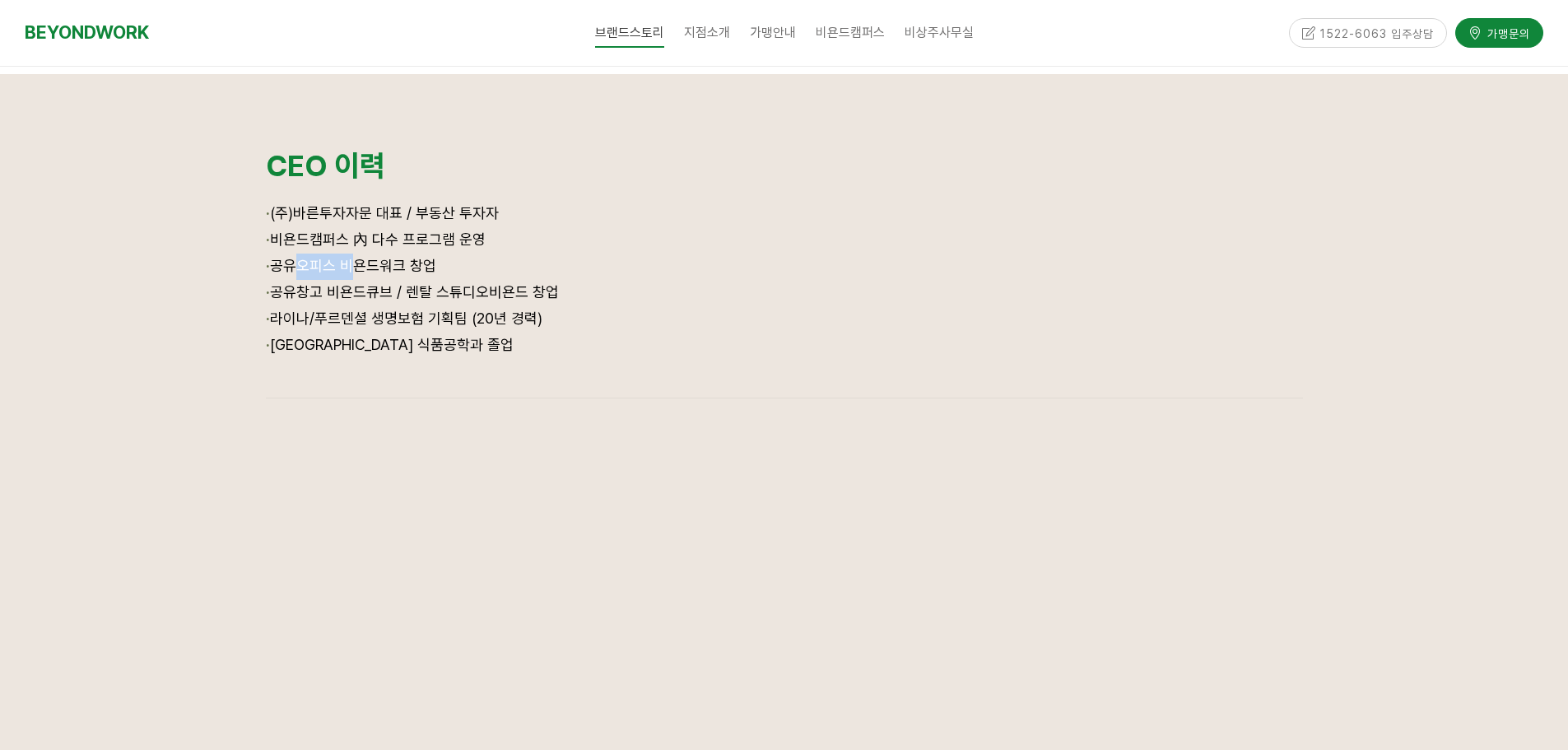
click at [474, 249] on div "· (주)바른투자자문 대표 / 부동산 투자자 · 비욘드캠퍼스 內 다수 프로그램 운영 · 공유오피스 비욘드워크 창업 · 공유창고 비욘드큐브 / …" at bounding box center [784, 290] width 1037 height 180
click at [474, 249] on p "· 비욘드캠퍼스 內 다수 프로그램 운영" at bounding box center [784, 239] width 1037 height 26
click at [437, 278] on p "· 공유오피스 비욘드워크 창업" at bounding box center [784, 266] width 1037 height 26
drag, startPoint x: 443, startPoint y: 279, endPoint x: 429, endPoint y: 287, distance: 16.1
click at [443, 281] on p "· 공유창고 비욘드큐브 / 렌탈 스튜디오비욘드 창업" at bounding box center [784, 292] width 1037 height 26
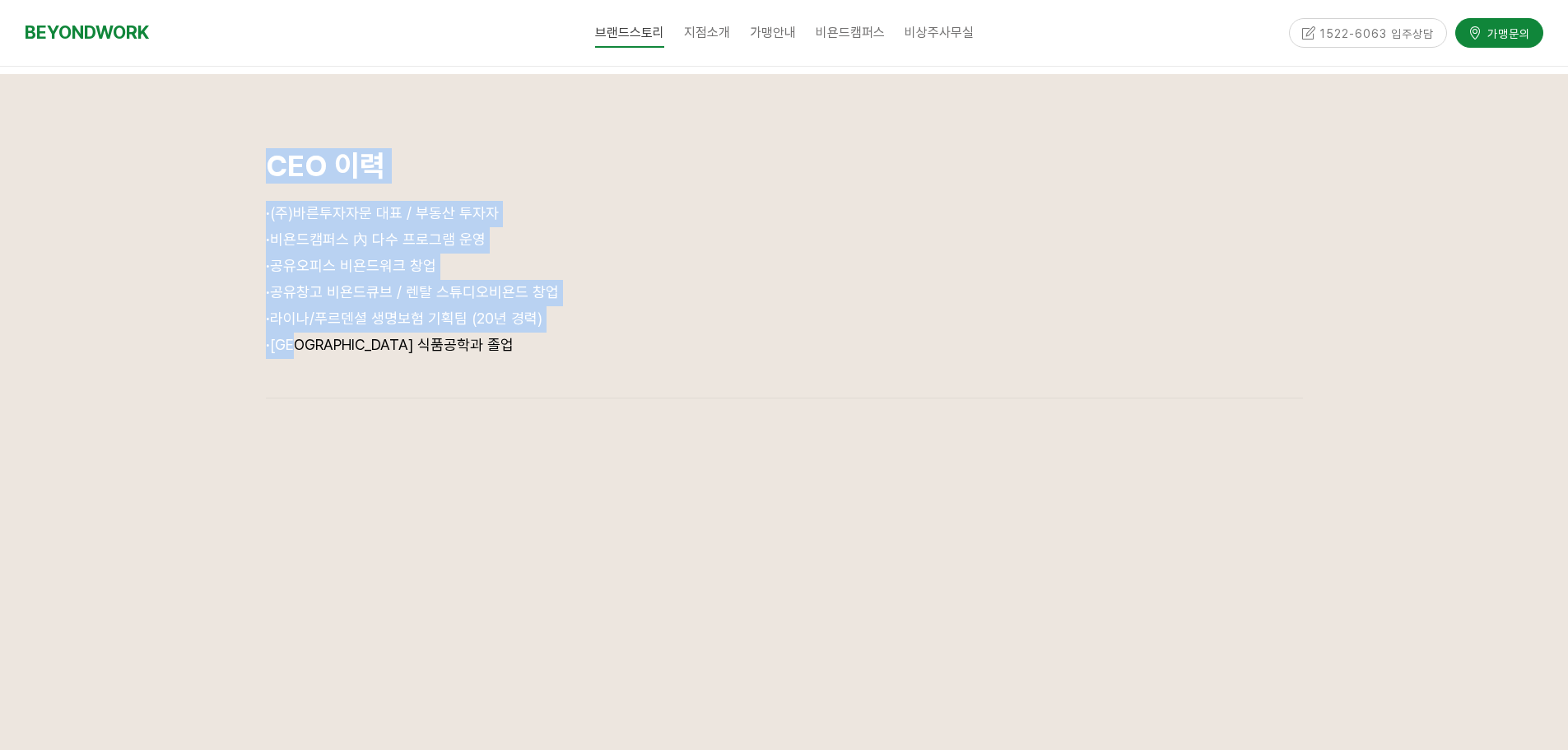
drag, startPoint x: 268, startPoint y: 329, endPoint x: 452, endPoint y: 346, distance: 184.8
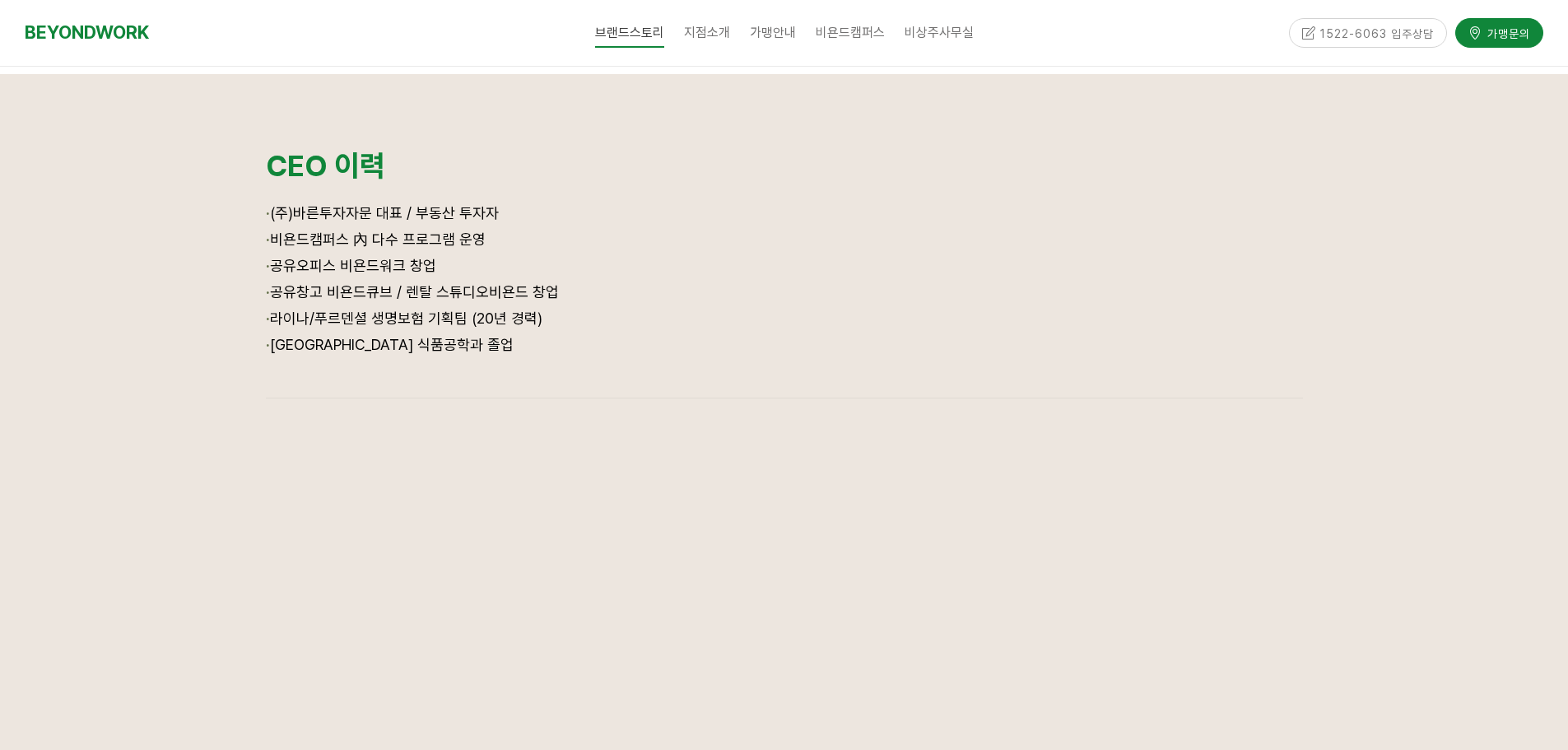
click at [452, 346] on p "· 서울대학교 식품공학과 졸업" at bounding box center [784, 345] width 1037 height 26
click at [362, 349] on span "· 서울대학교 식품공학과 졸업" at bounding box center [390, 344] width 248 height 17
click at [293, 317] on span "· 라이나/푸르덴셜 생명보험 기획팀 (20년 경력)" at bounding box center [404, 318] width 277 height 17
drag, startPoint x: 277, startPoint y: 317, endPoint x: 565, endPoint y: 312, distance: 288.0
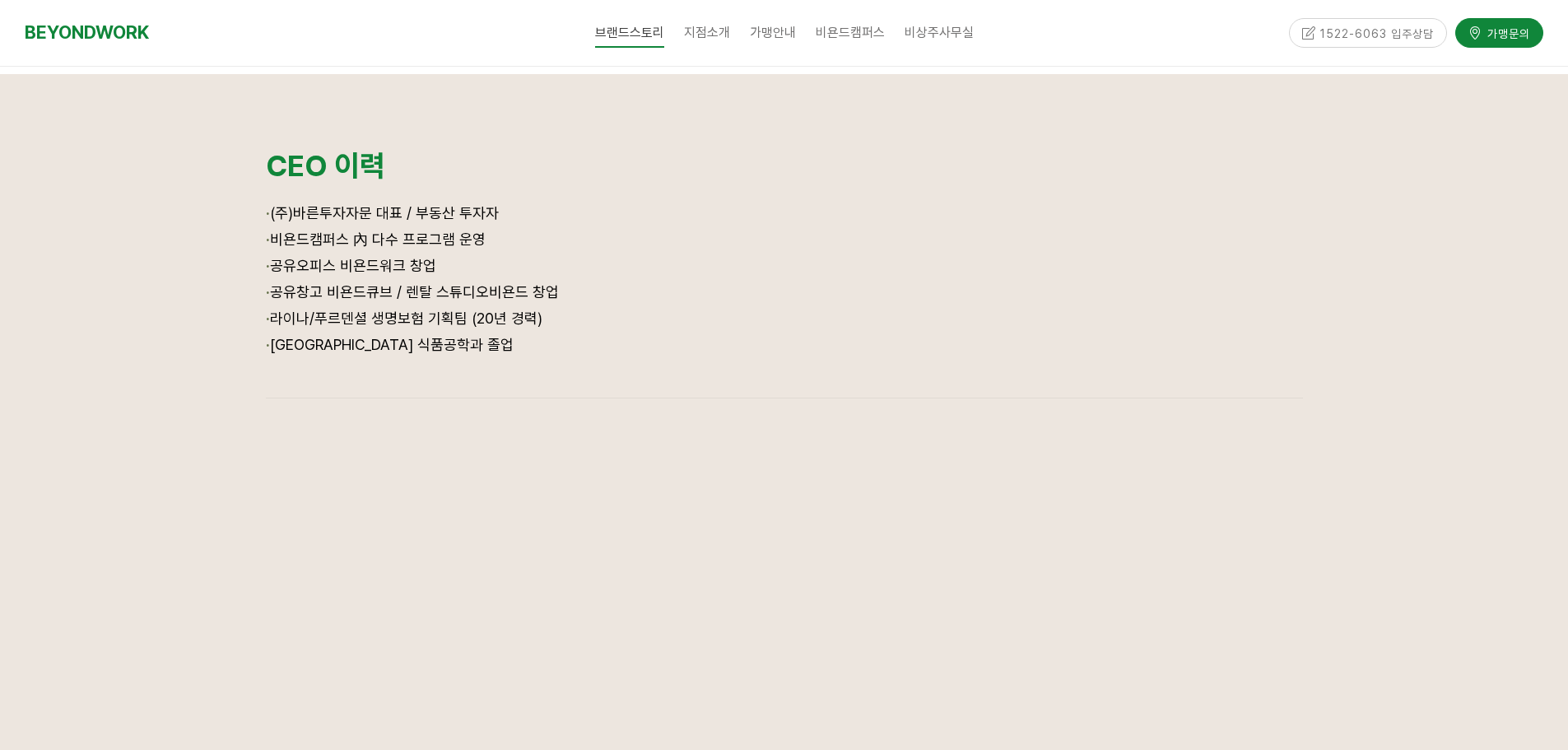
click at [565, 312] on p "· 라이나/푸르덴셜 생명보험 기획팀 (20년 경력)" at bounding box center [784, 318] width 1037 height 26
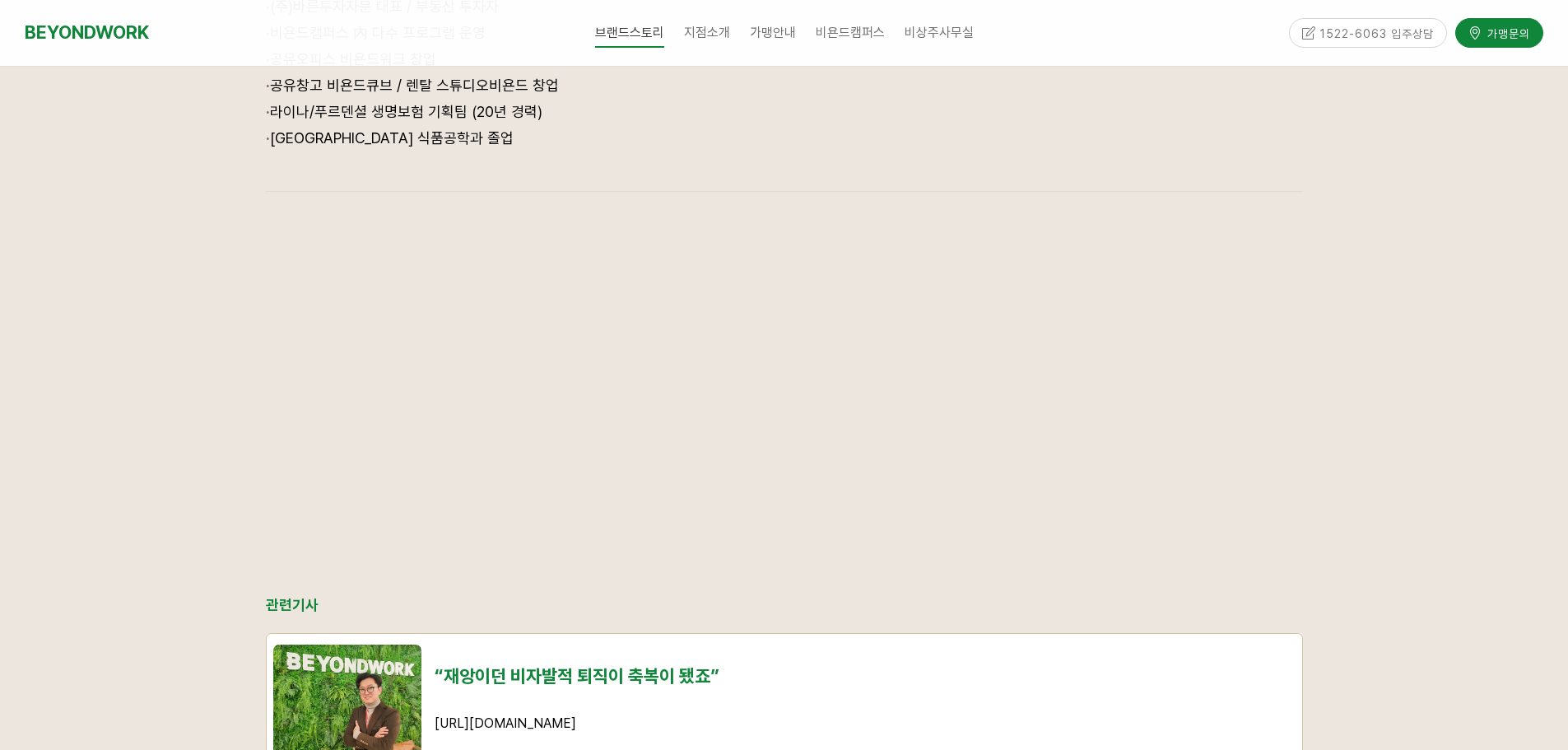
scroll to position [1646, 0]
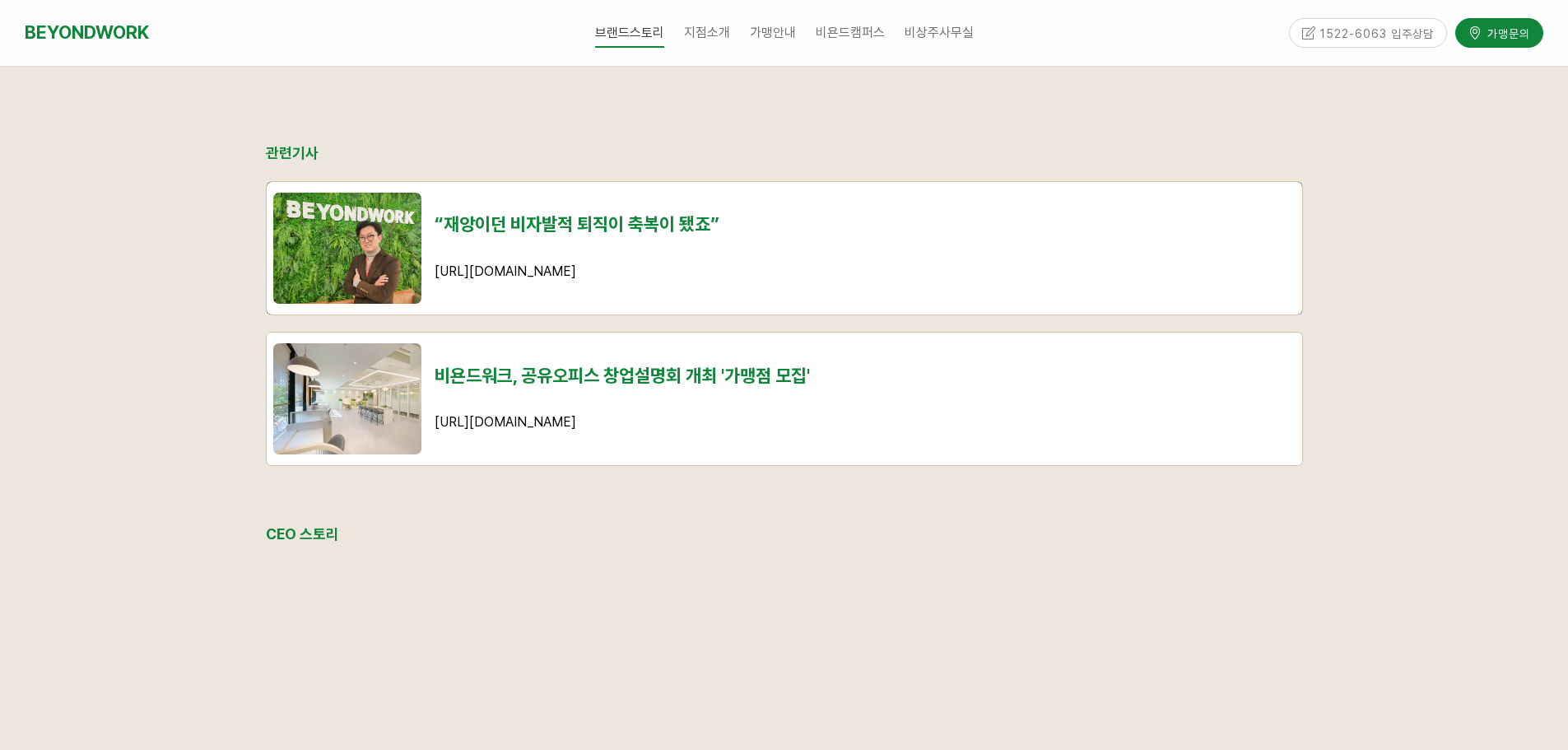
click at [494, 292] on td "“재앙이던 비자발적 퇴직이 축복이 됐죠” https://www.bigtanews.co.kr/article/view/big202202150011" at bounding box center [865, 248] width 874 height 133
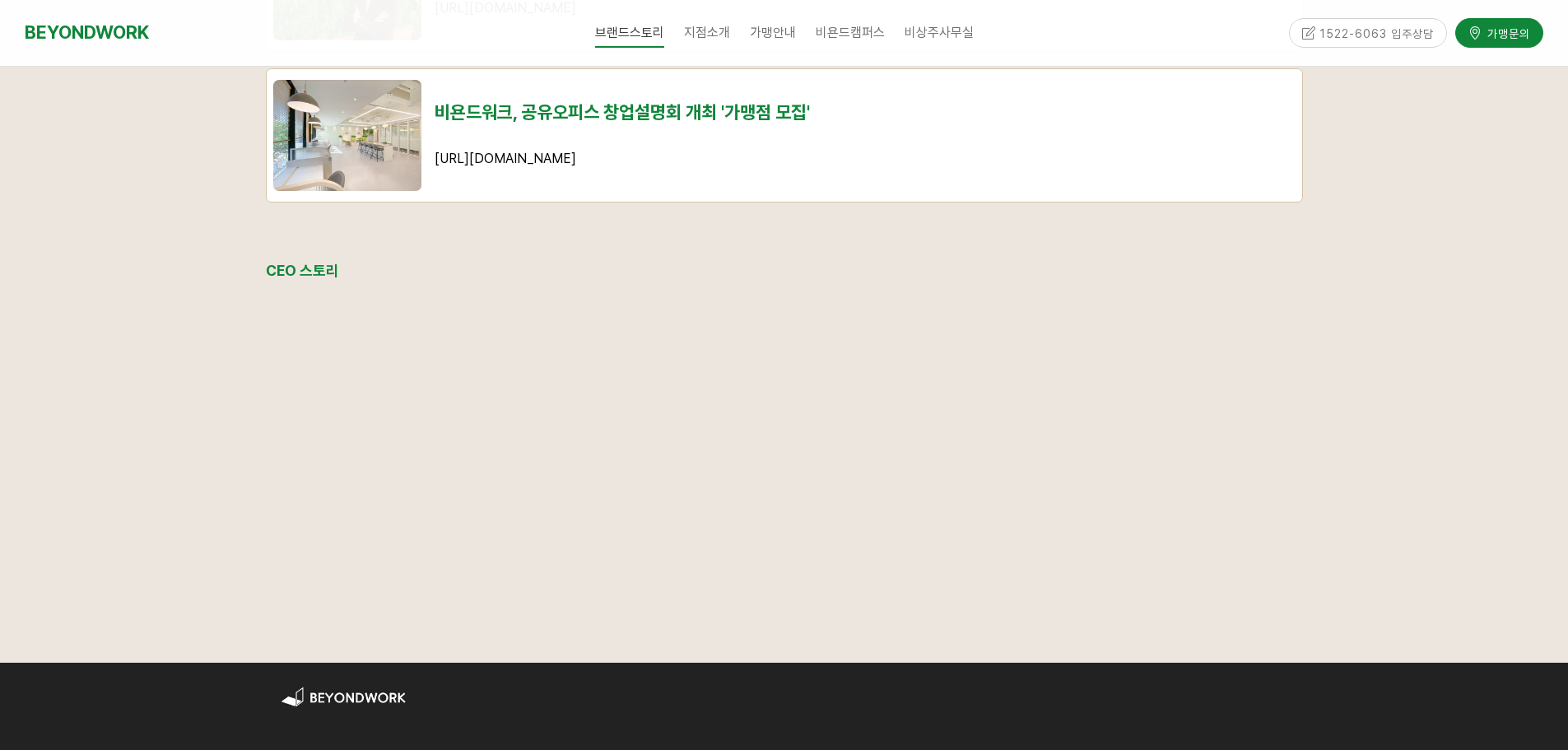
scroll to position [2258, 0]
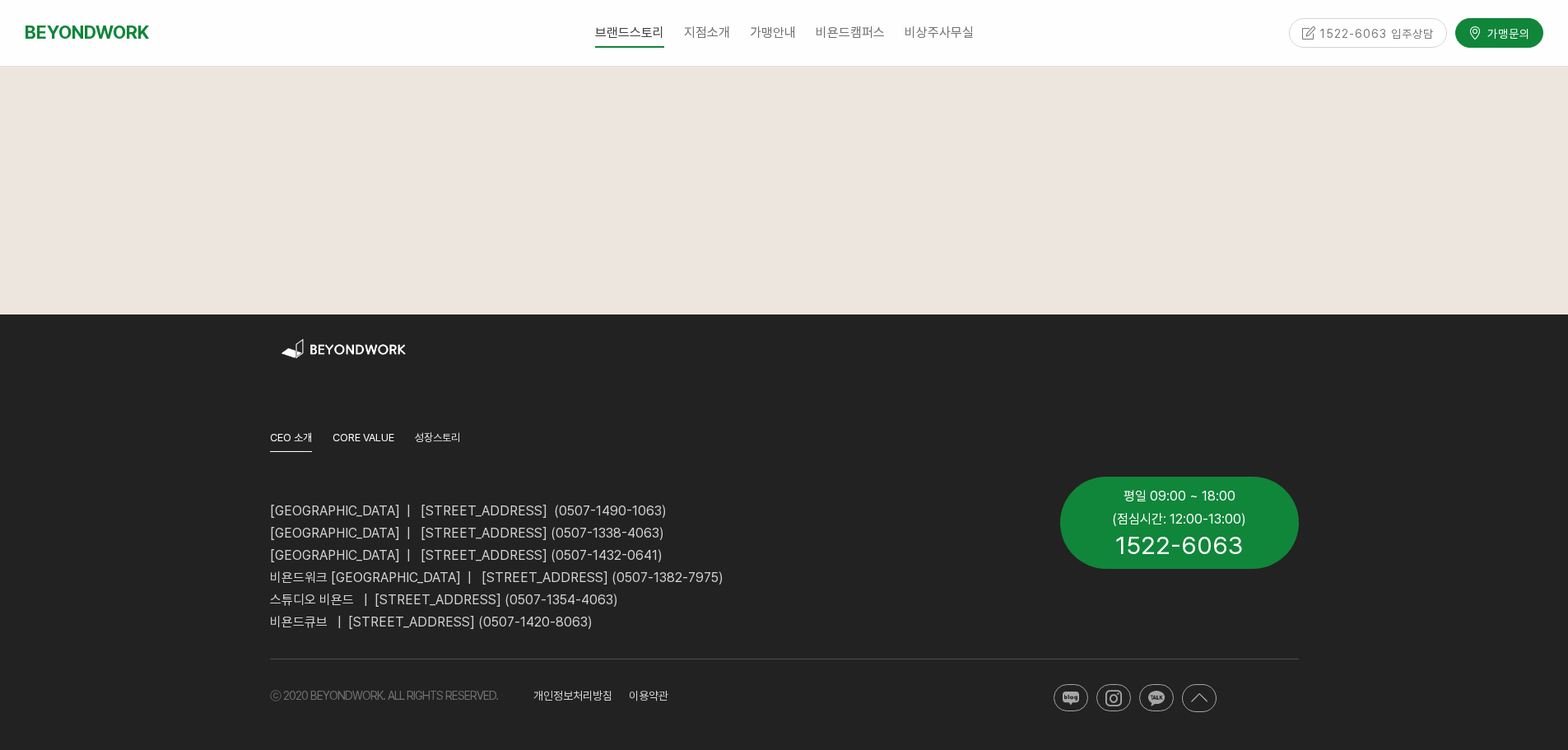
click at [363, 438] on span "CORE VALUE" at bounding box center [364, 437] width 62 height 12
